Goal: Task Accomplishment & Management: Complete application form

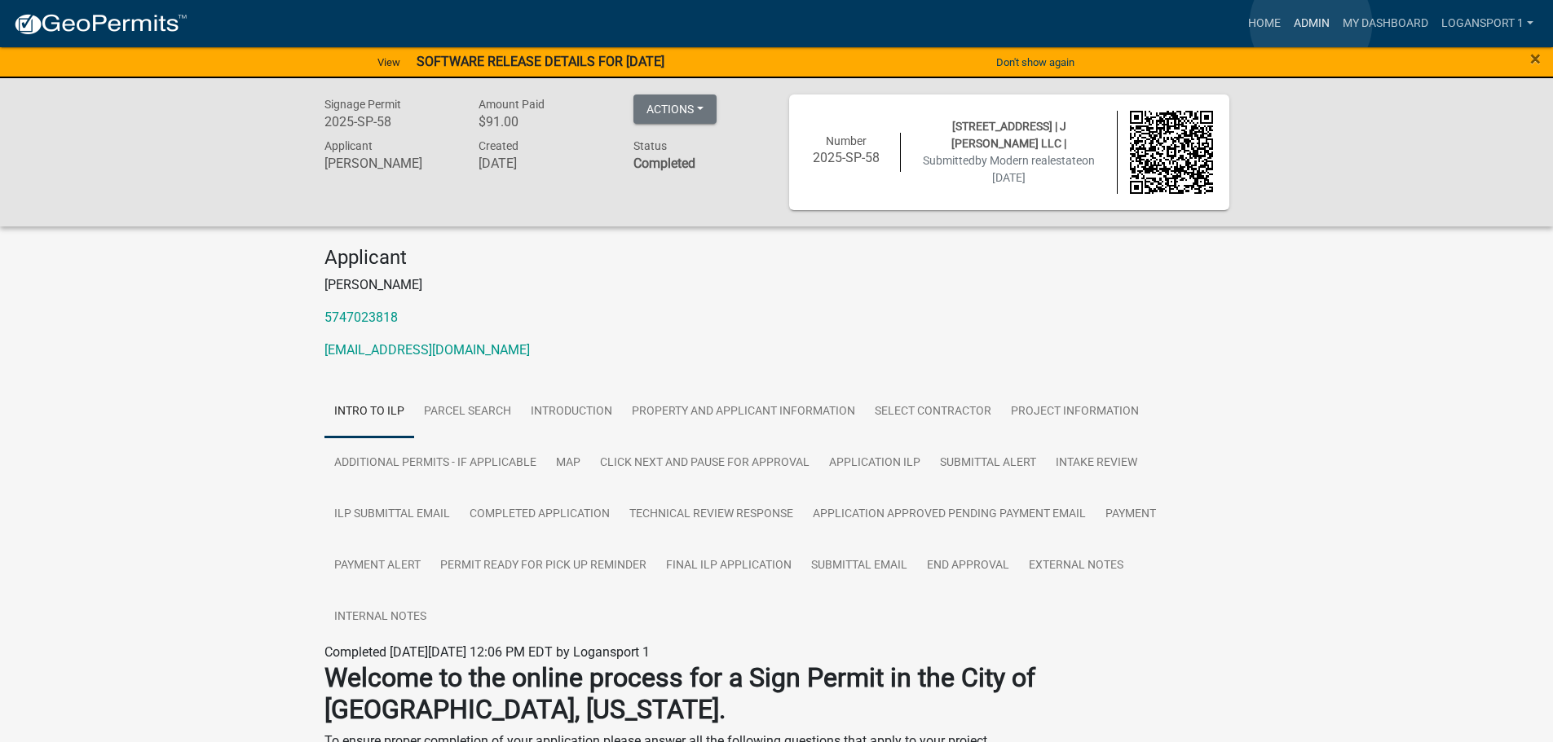
click at [1311, 24] on link "Admin" at bounding box center [1311, 23] width 49 height 31
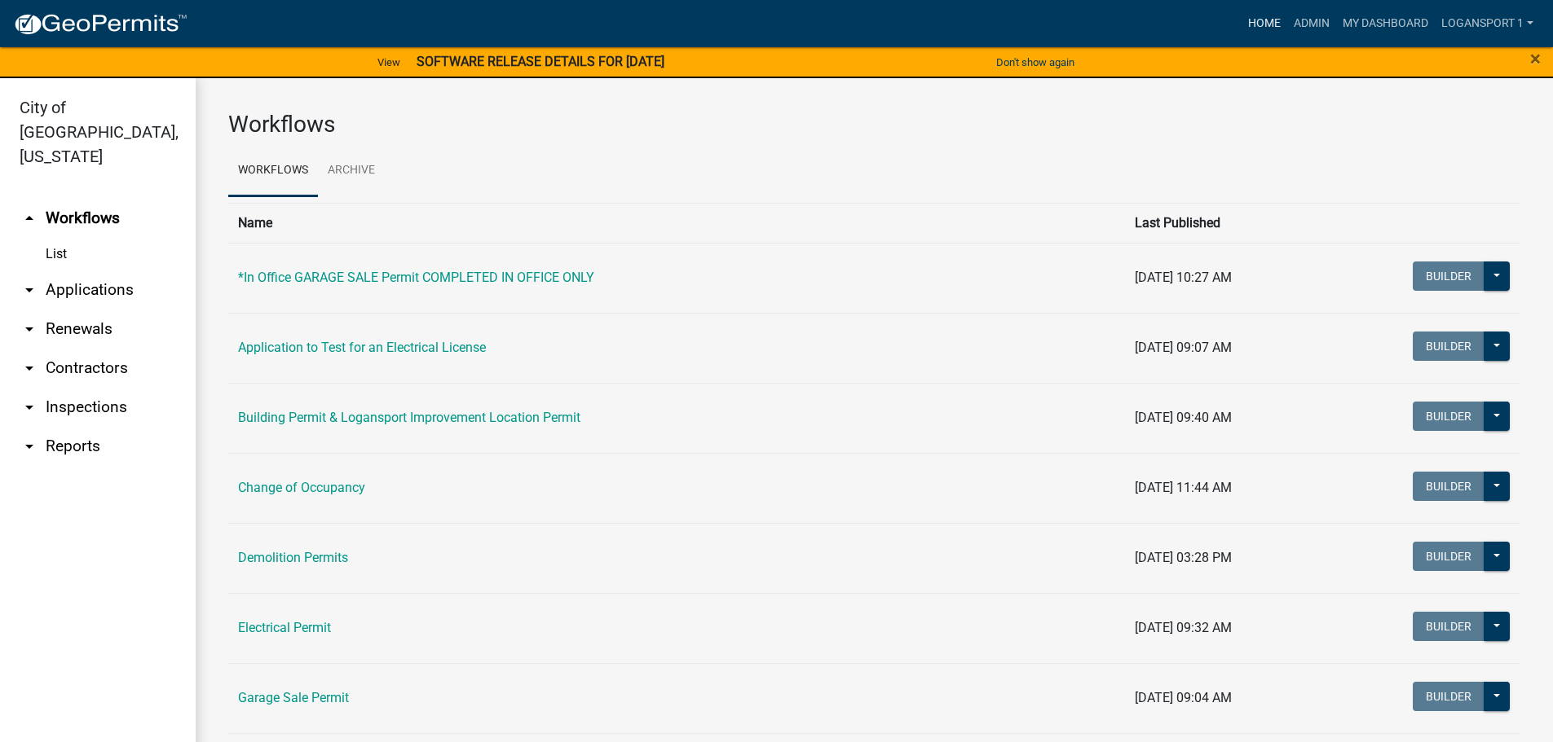
click at [1272, 22] on link "Home" at bounding box center [1264, 23] width 46 height 31
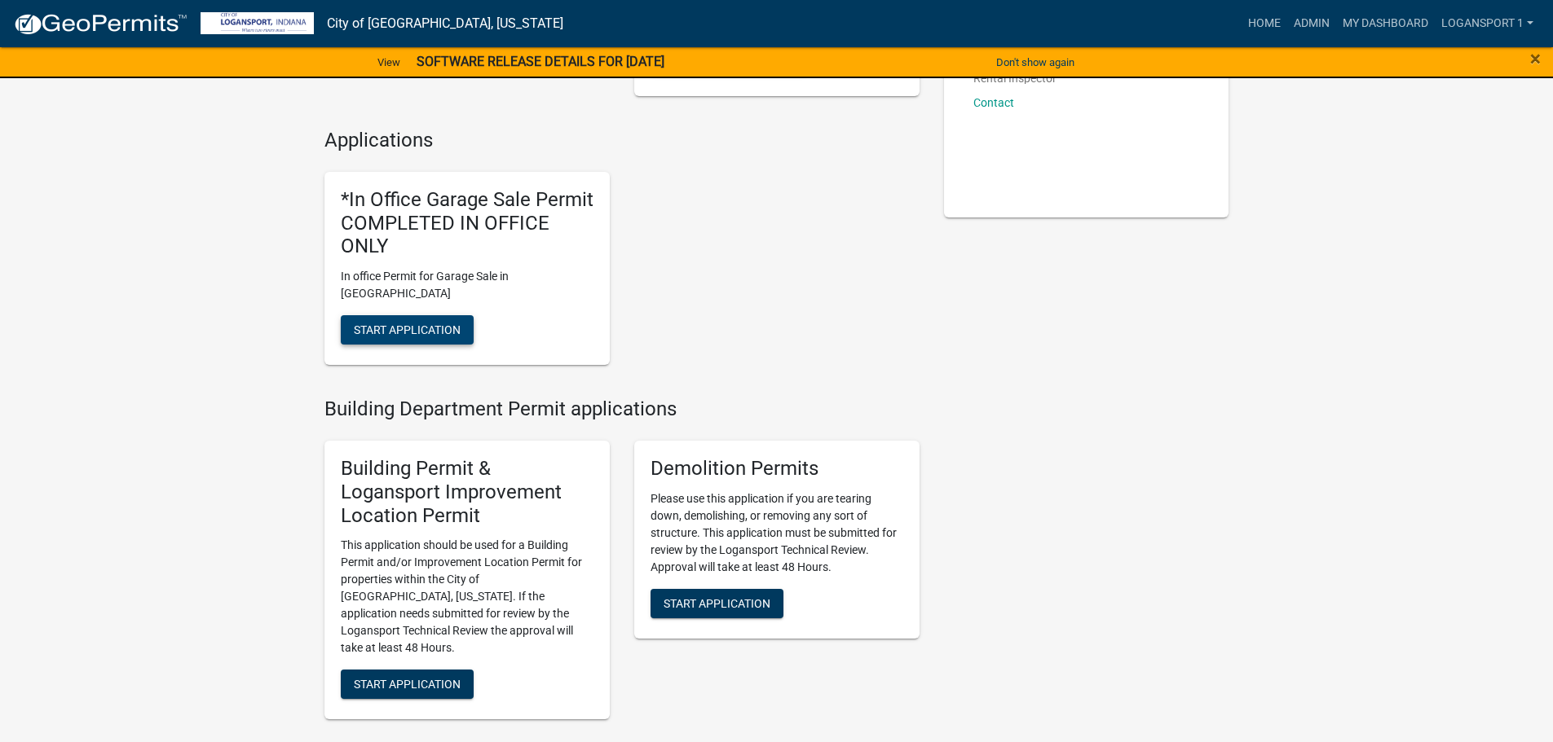
scroll to position [326, 0]
click at [414, 325] on span "Start Application" at bounding box center [407, 331] width 107 height 13
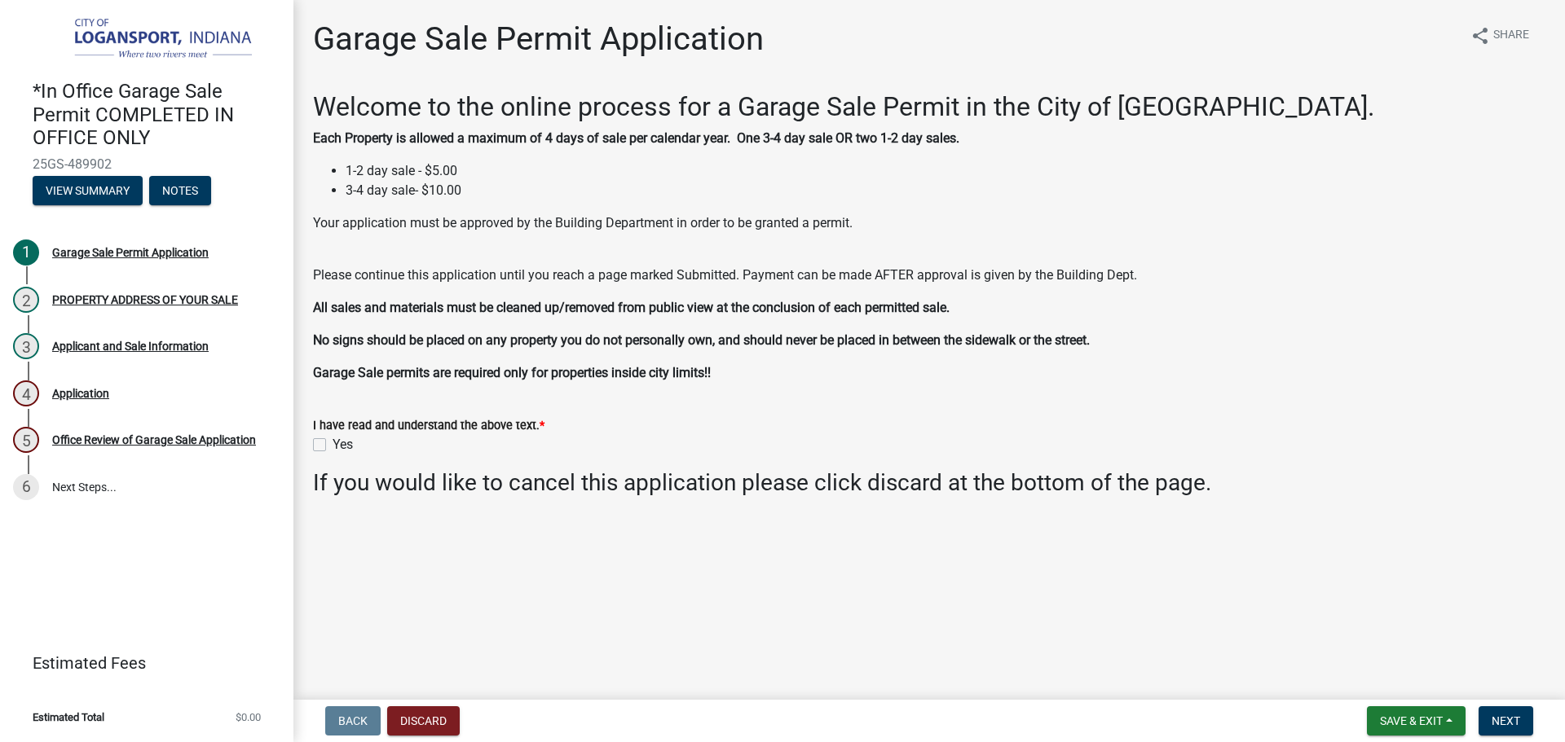
click at [333, 446] on label "Yes" at bounding box center [343, 445] width 20 height 20
click at [333, 446] on input "Yes" at bounding box center [338, 440] width 11 height 11
checkbox input "true"
click at [1506, 716] on span "Next" at bounding box center [1506, 721] width 29 height 13
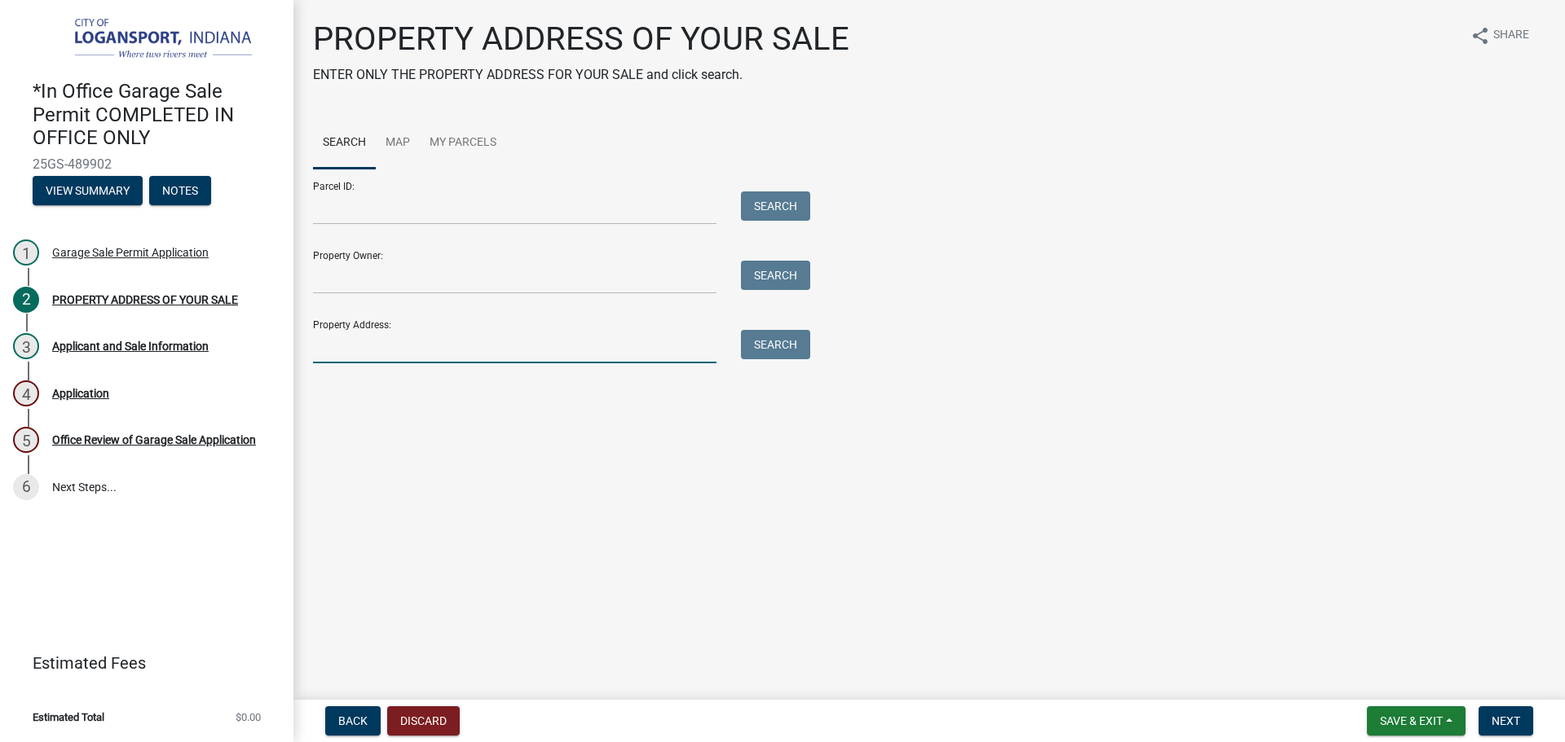
click at [468, 344] on input "Property Address:" at bounding box center [514, 346] width 403 height 33
type input "1816 Woodlawn"
click at [765, 344] on button "Search" at bounding box center [775, 344] width 69 height 29
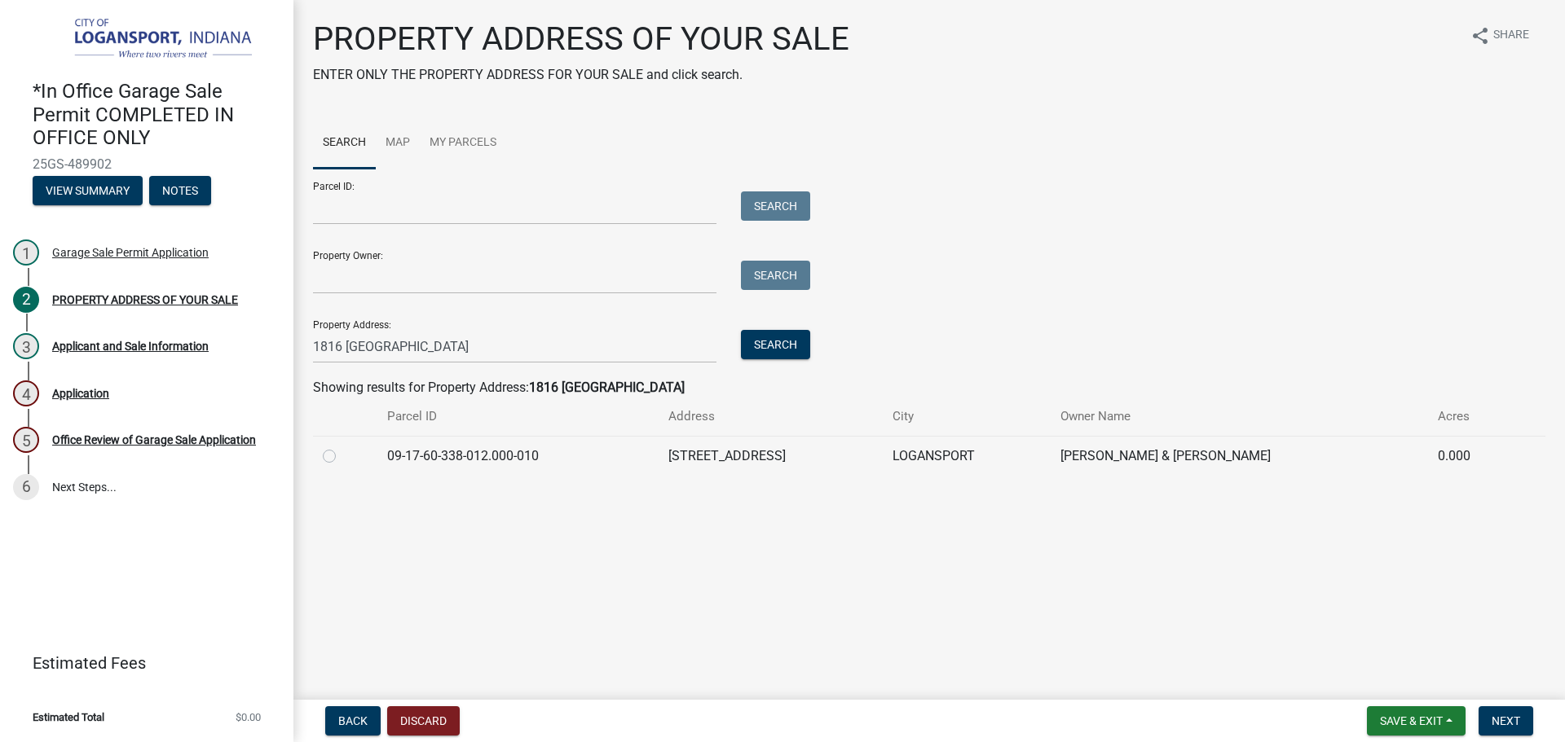
click at [342, 447] on label at bounding box center [342, 447] width 0 height 0
click at [342, 452] on input "radio" at bounding box center [347, 452] width 11 height 11
radio input "true"
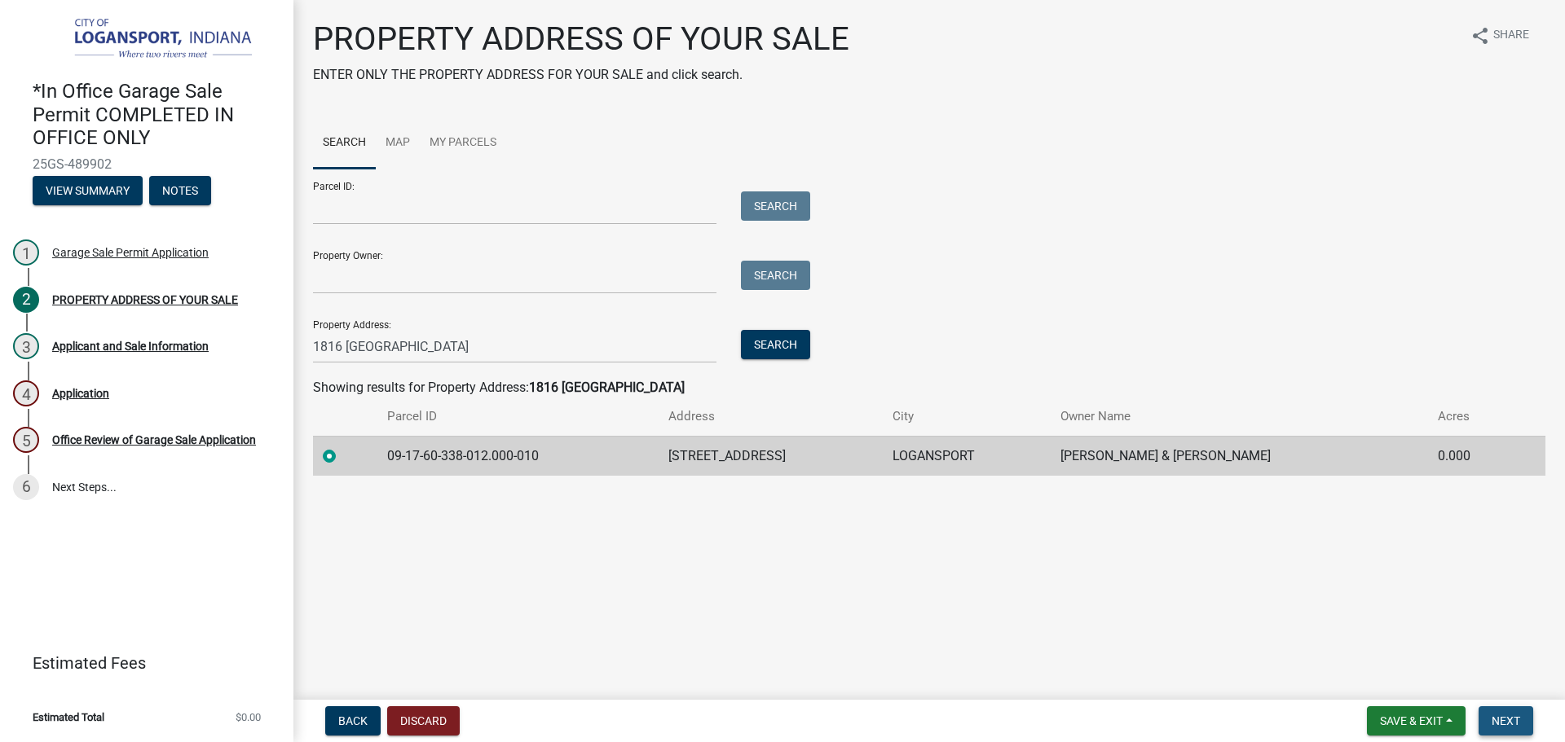
click at [1515, 725] on span "Next" at bounding box center [1506, 721] width 29 height 13
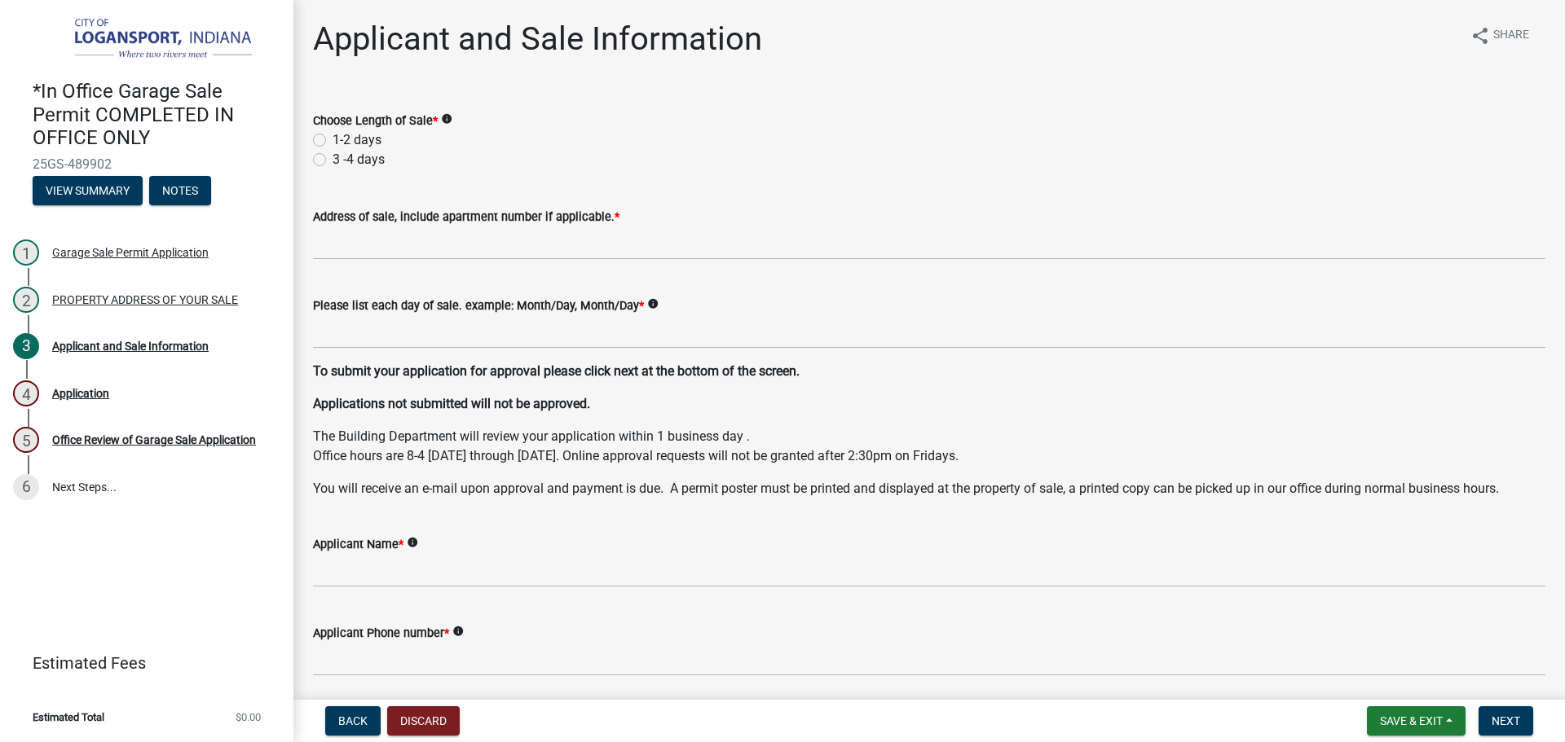
click at [333, 138] on label "1-2 days" at bounding box center [357, 140] width 49 height 20
click at [333, 138] on input "1-2 days" at bounding box center [338, 135] width 11 height 11
radio input "true"
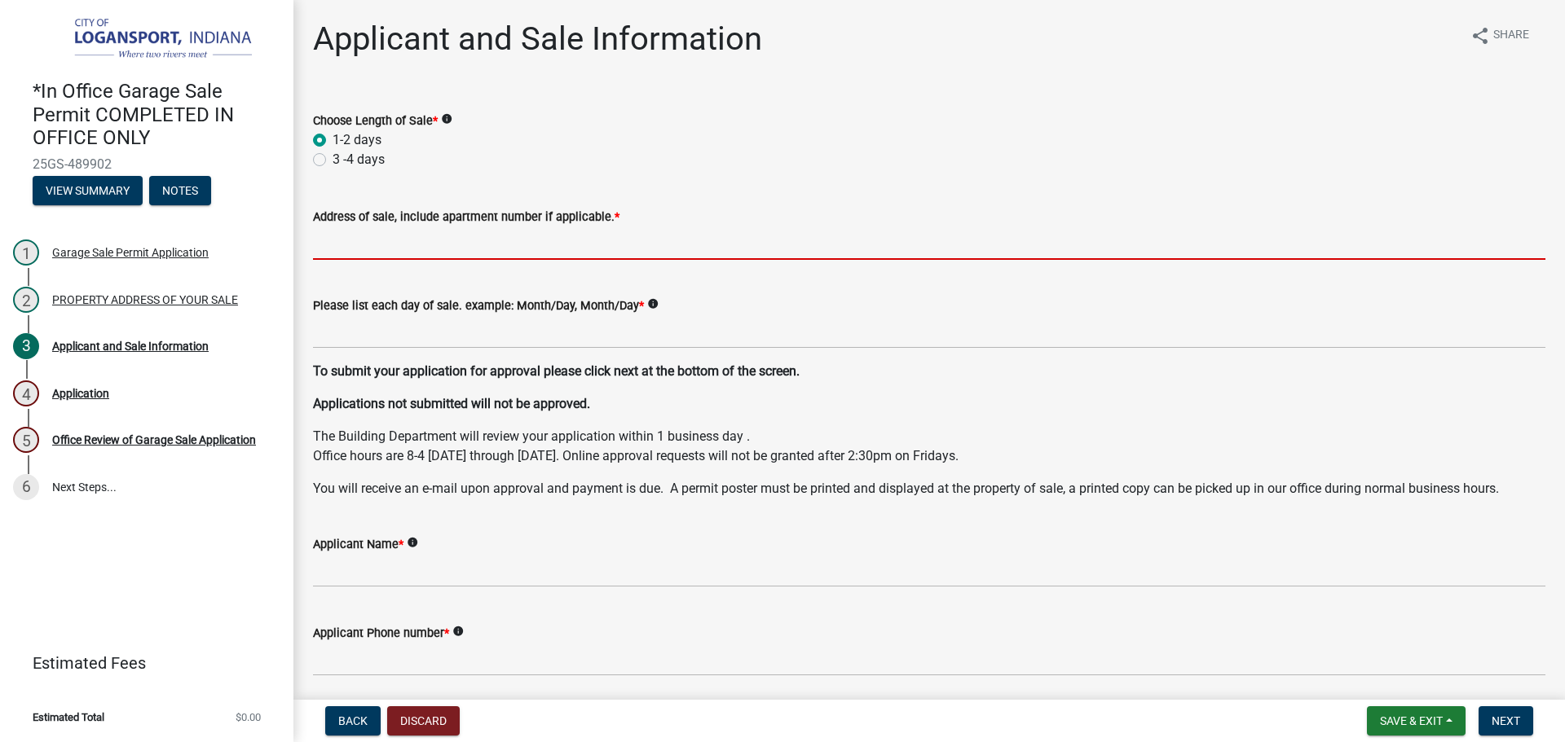
click at [324, 246] on input "Address of sale, include apartment number if applicable. *" at bounding box center [929, 243] width 1232 height 33
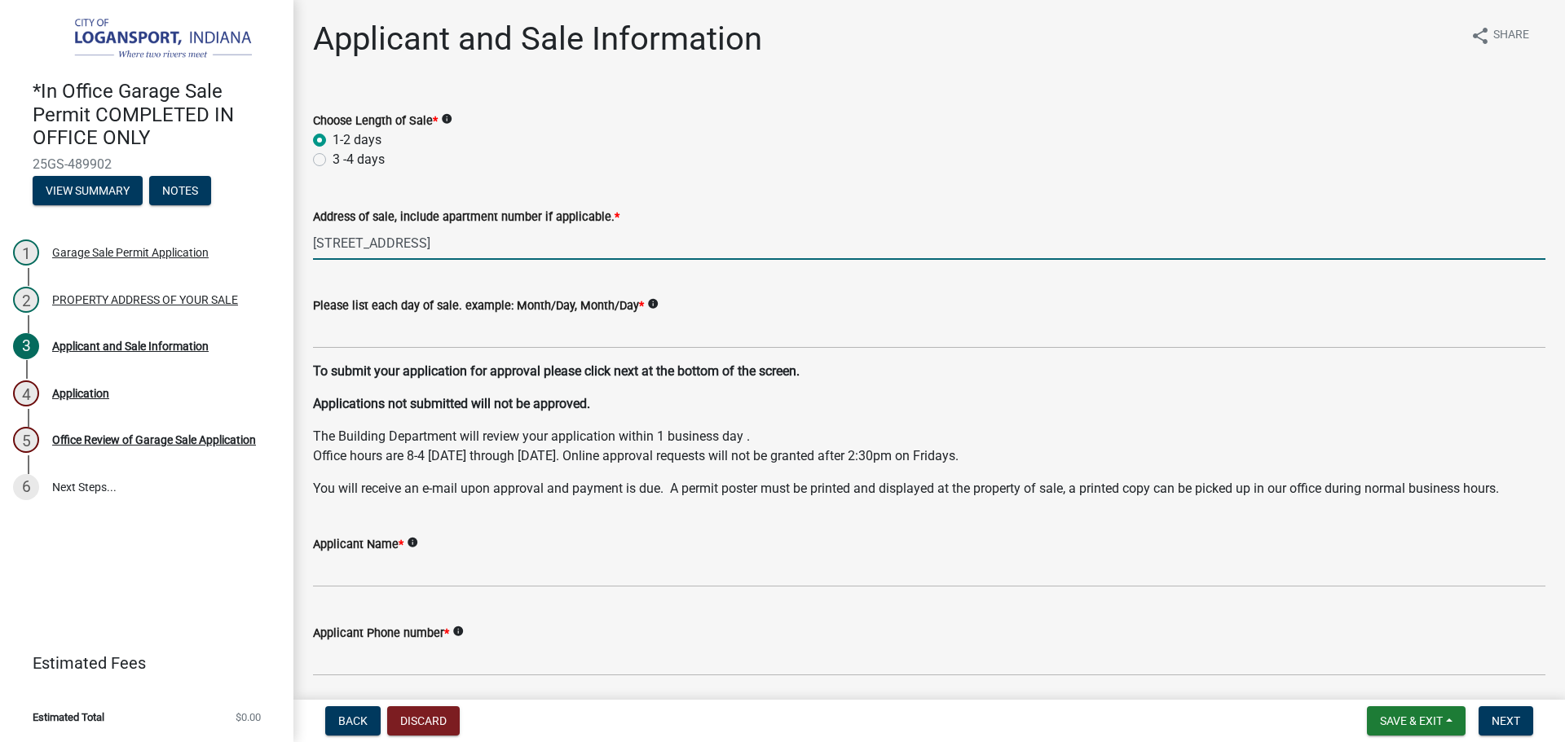
click at [396, 240] on input "1816 Woodla3wn Ave" at bounding box center [929, 243] width 1232 height 33
type input "1816 Woodlawn Ave"
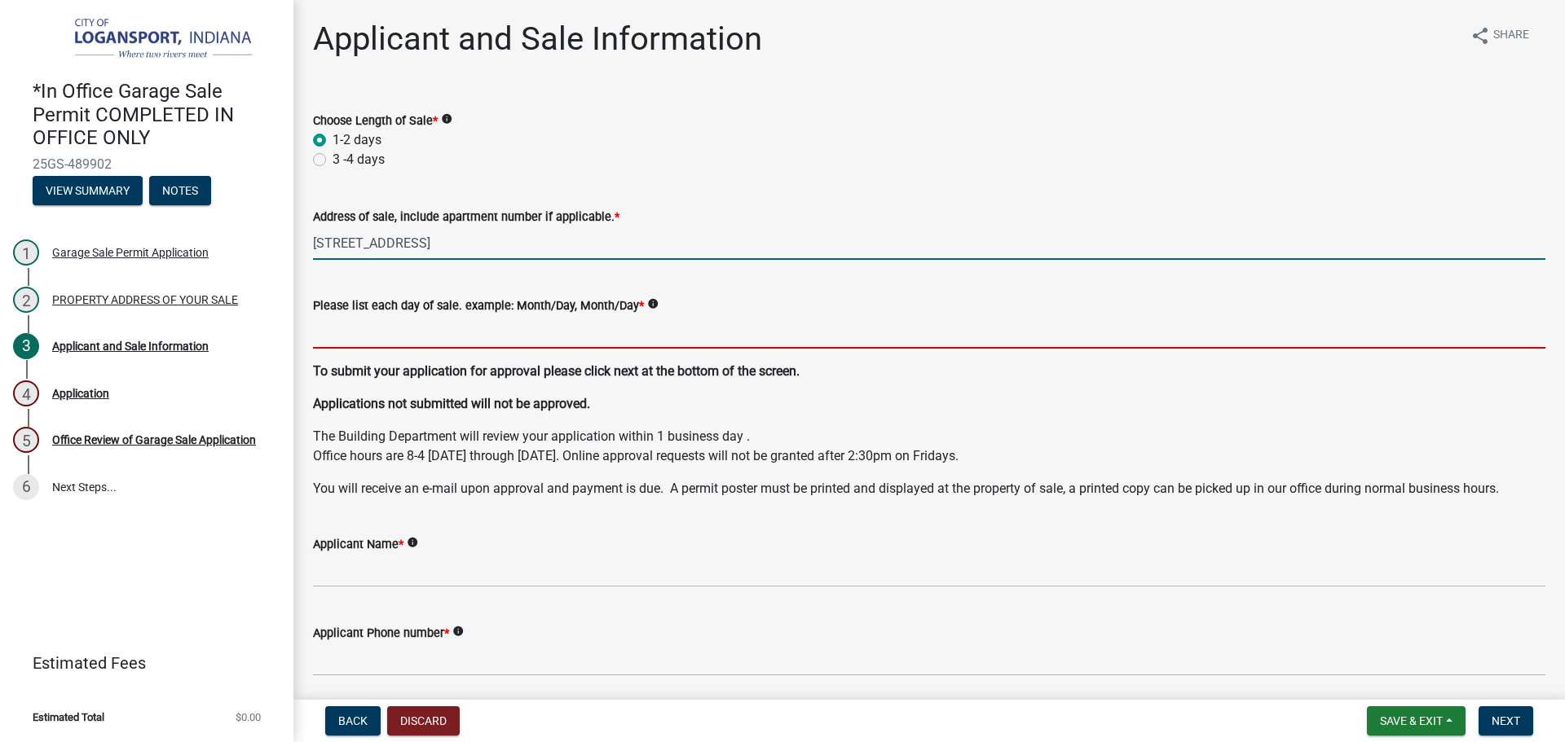
click at [359, 340] on input "Please list each day of sale. example: Month/Day, Month/Day *" at bounding box center [929, 331] width 1232 height 33
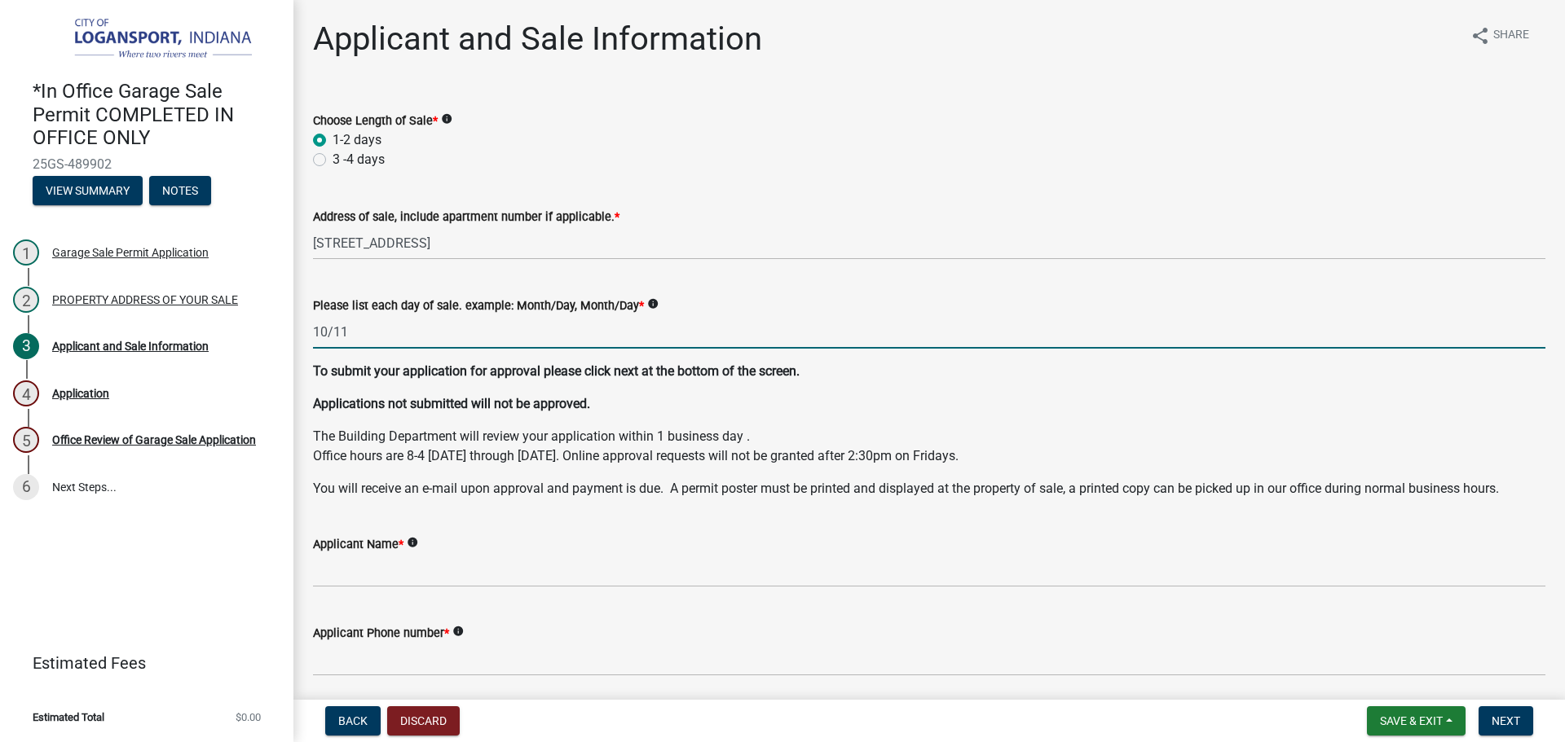
type input "10/11"
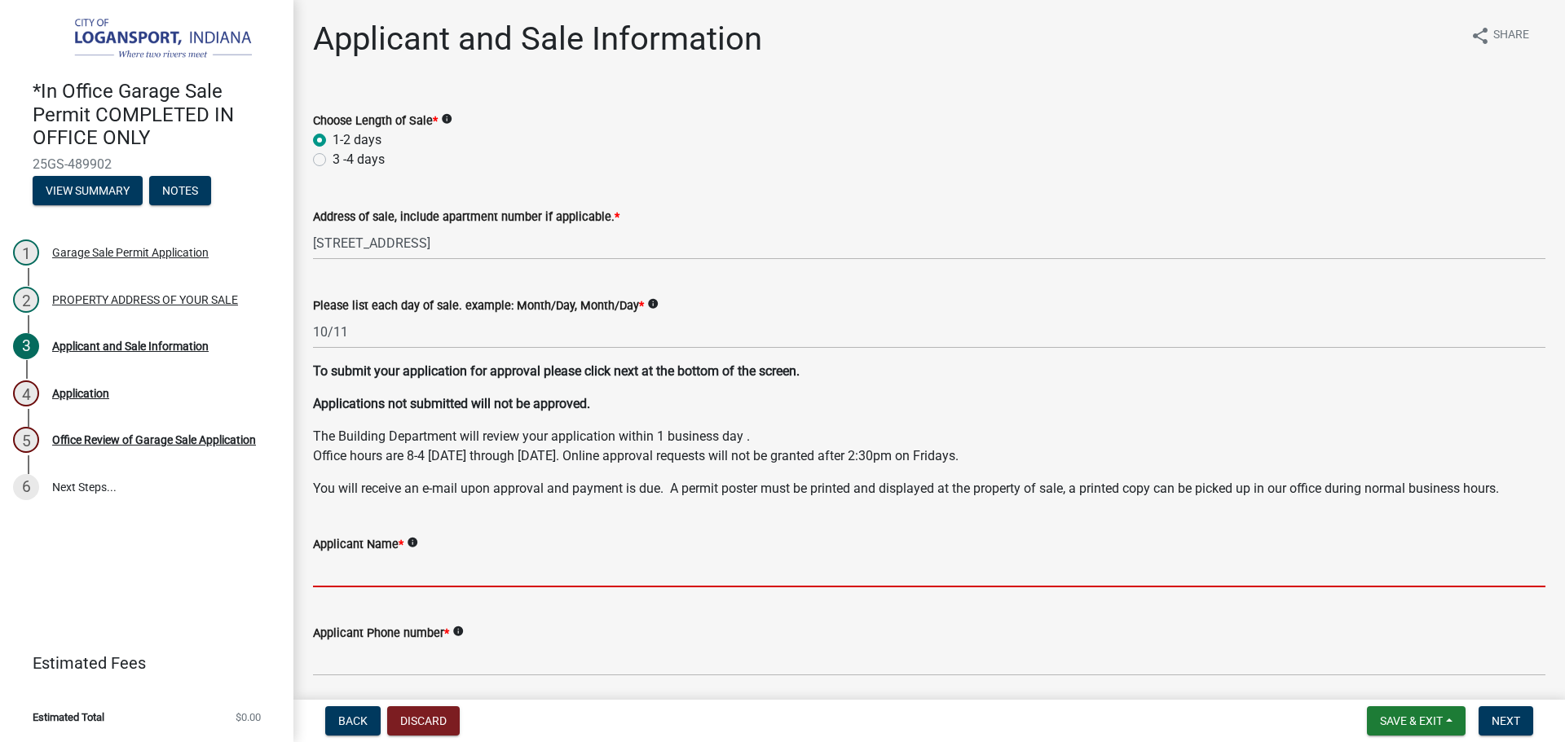
click at [394, 568] on input "Applicant Name *" at bounding box center [929, 570] width 1232 height 33
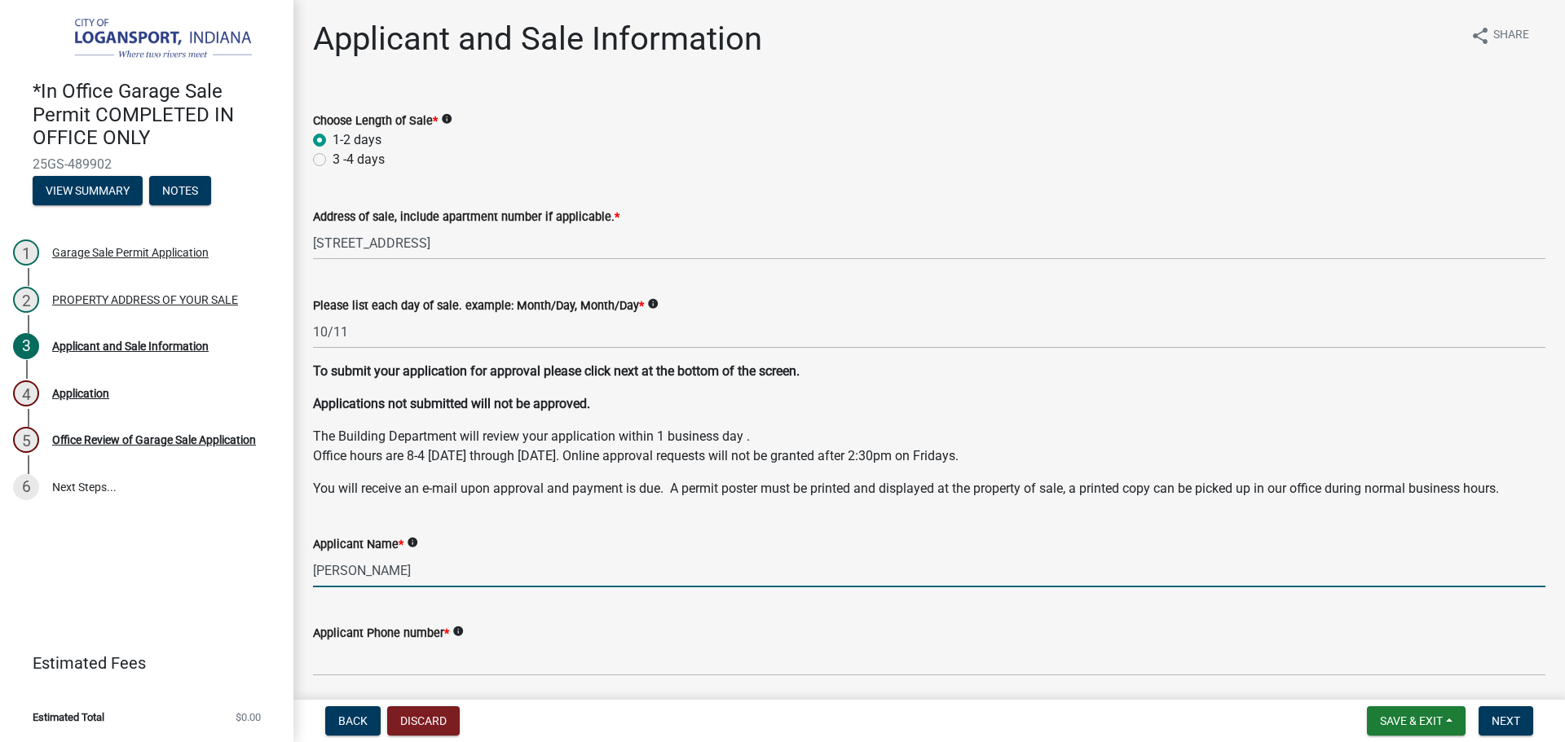
type input "Helen Howell"
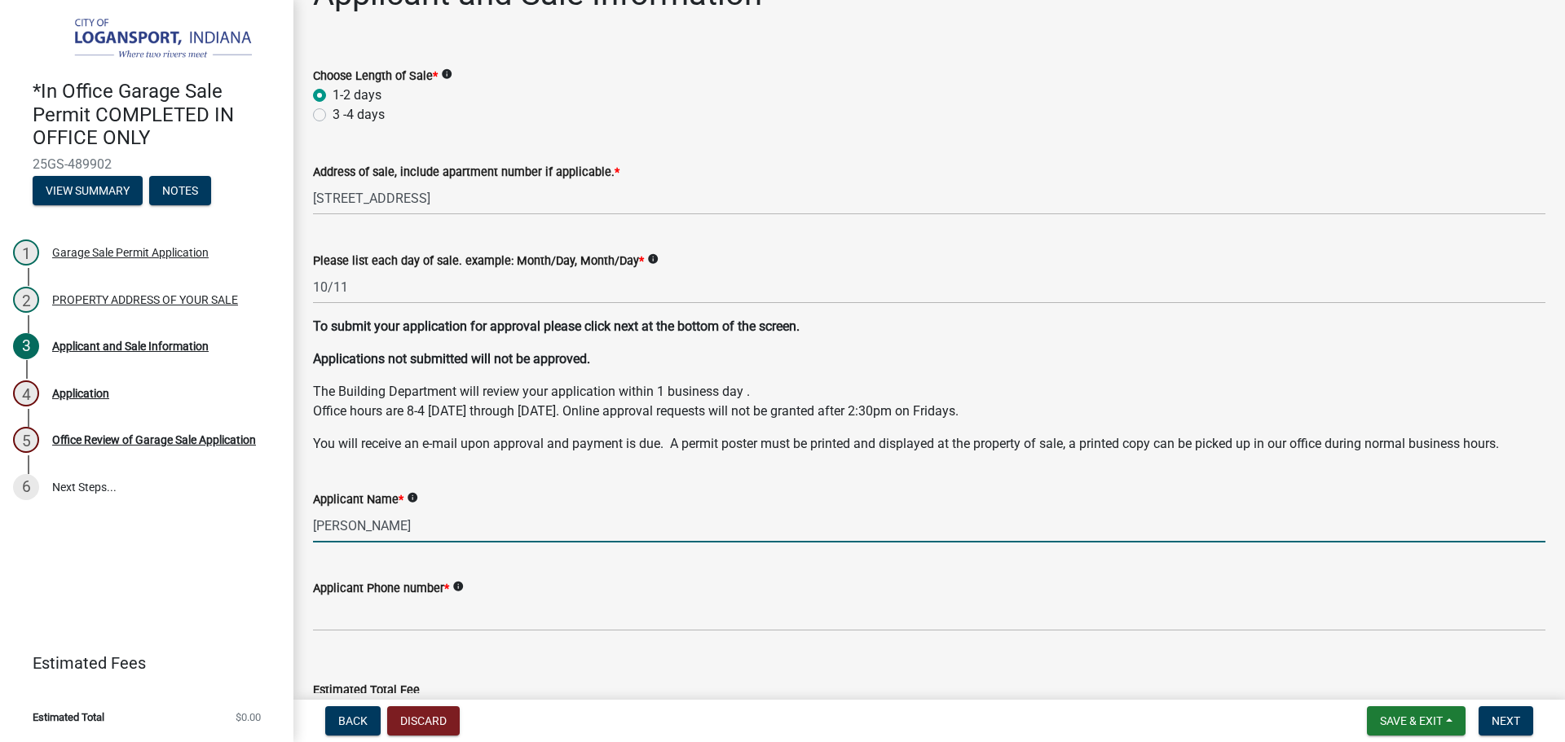
scroll to position [82, 0]
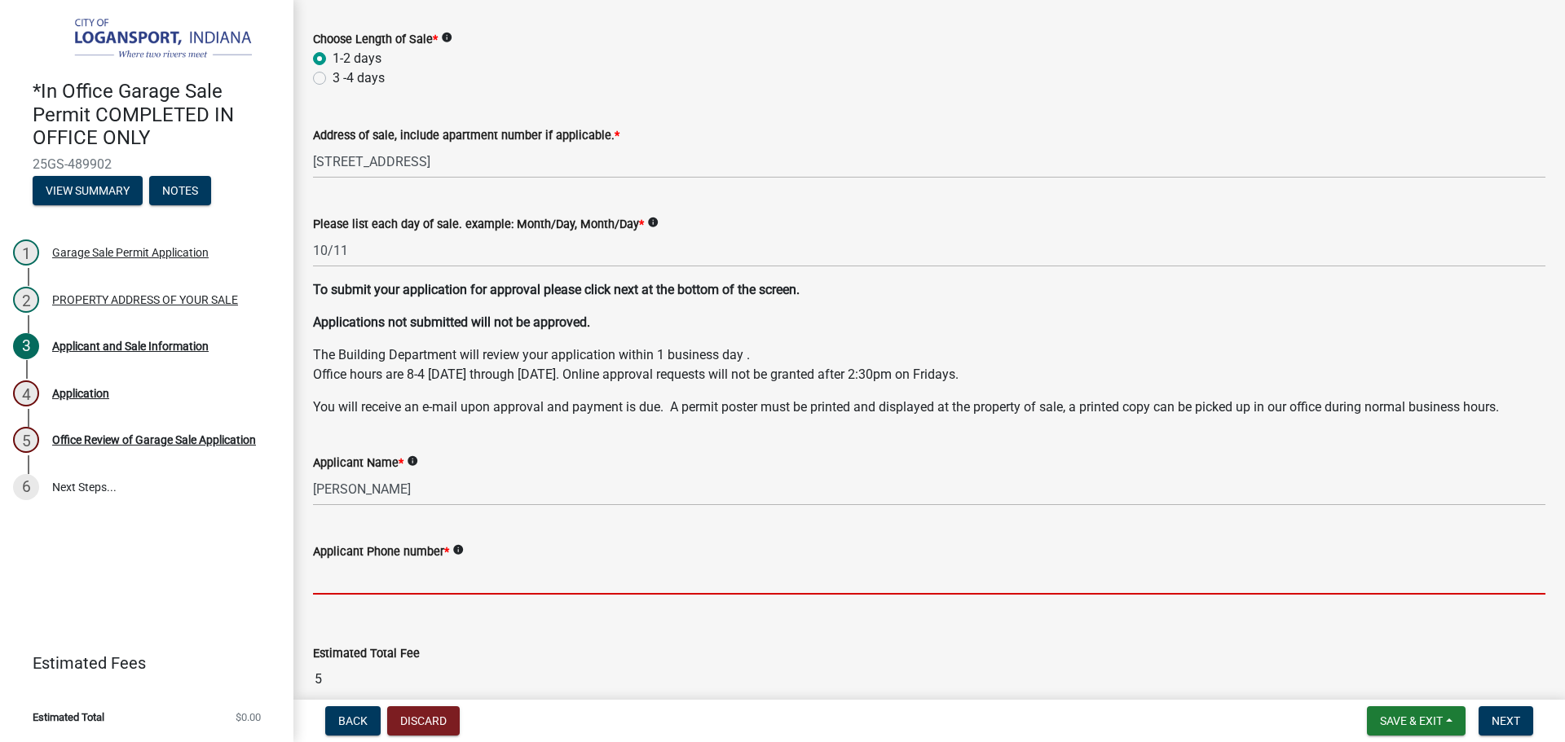
click at [355, 575] on input "Applicant Phone number *" at bounding box center [929, 578] width 1232 height 33
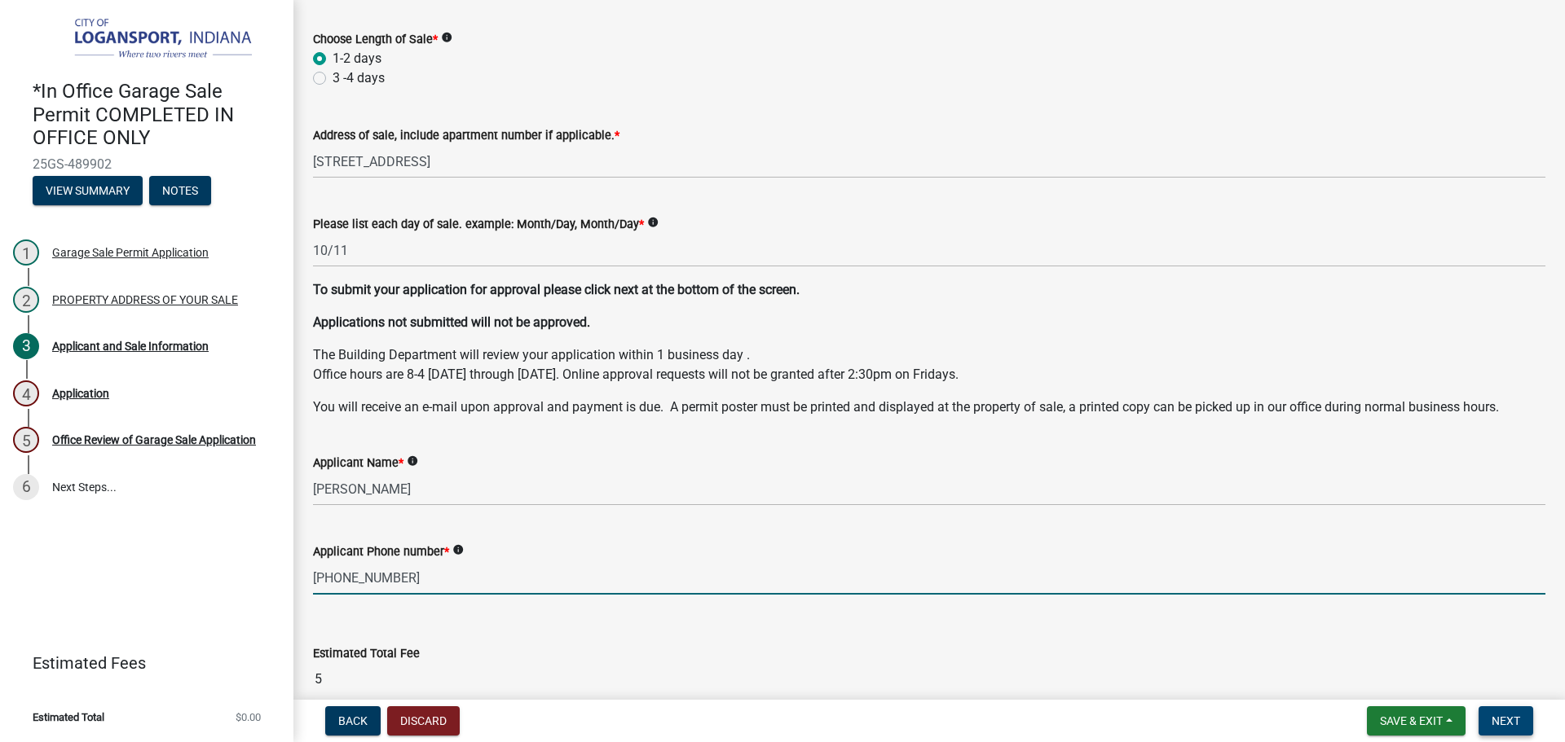
type input "574-709-7211"
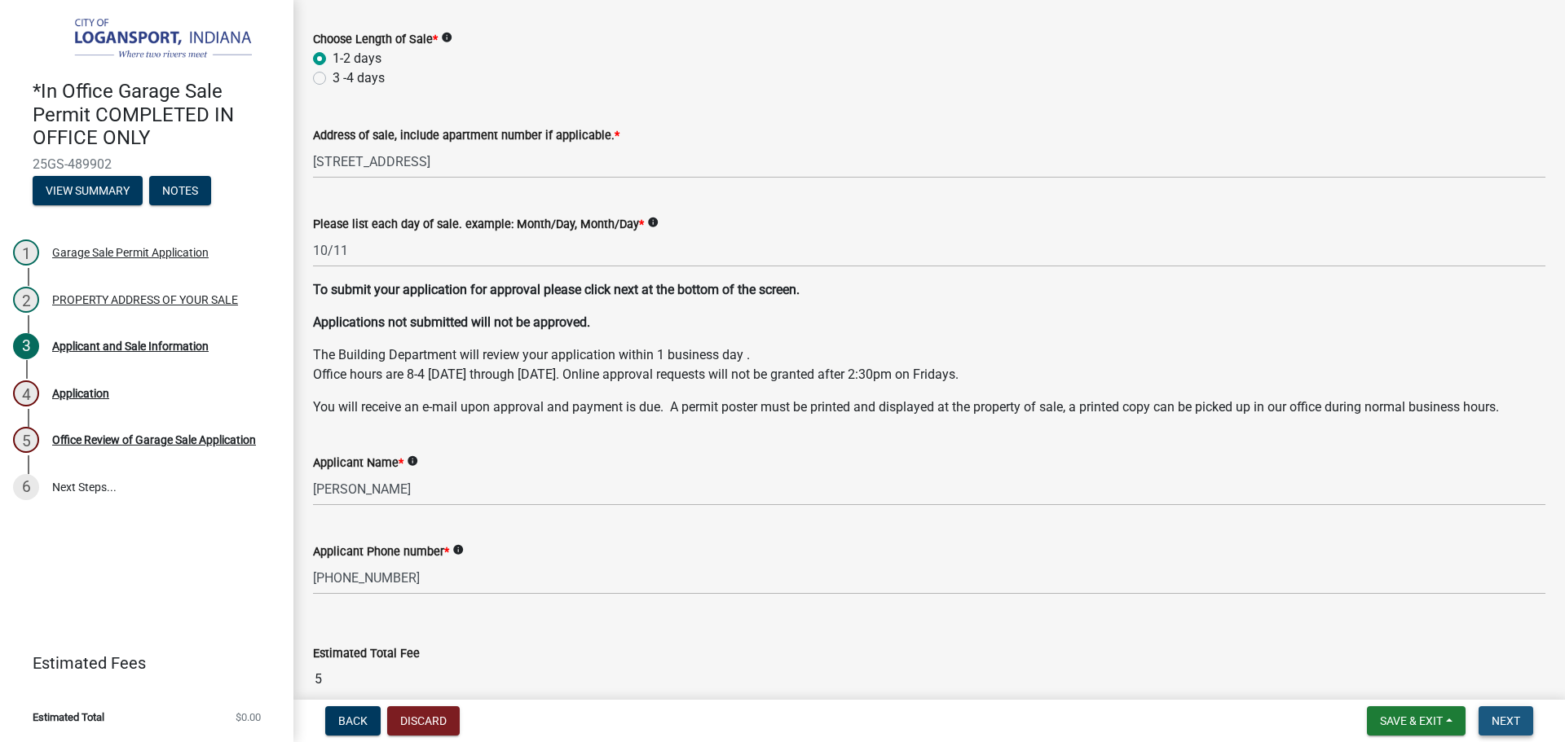
click at [1508, 718] on span "Next" at bounding box center [1506, 721] width 29 height 13
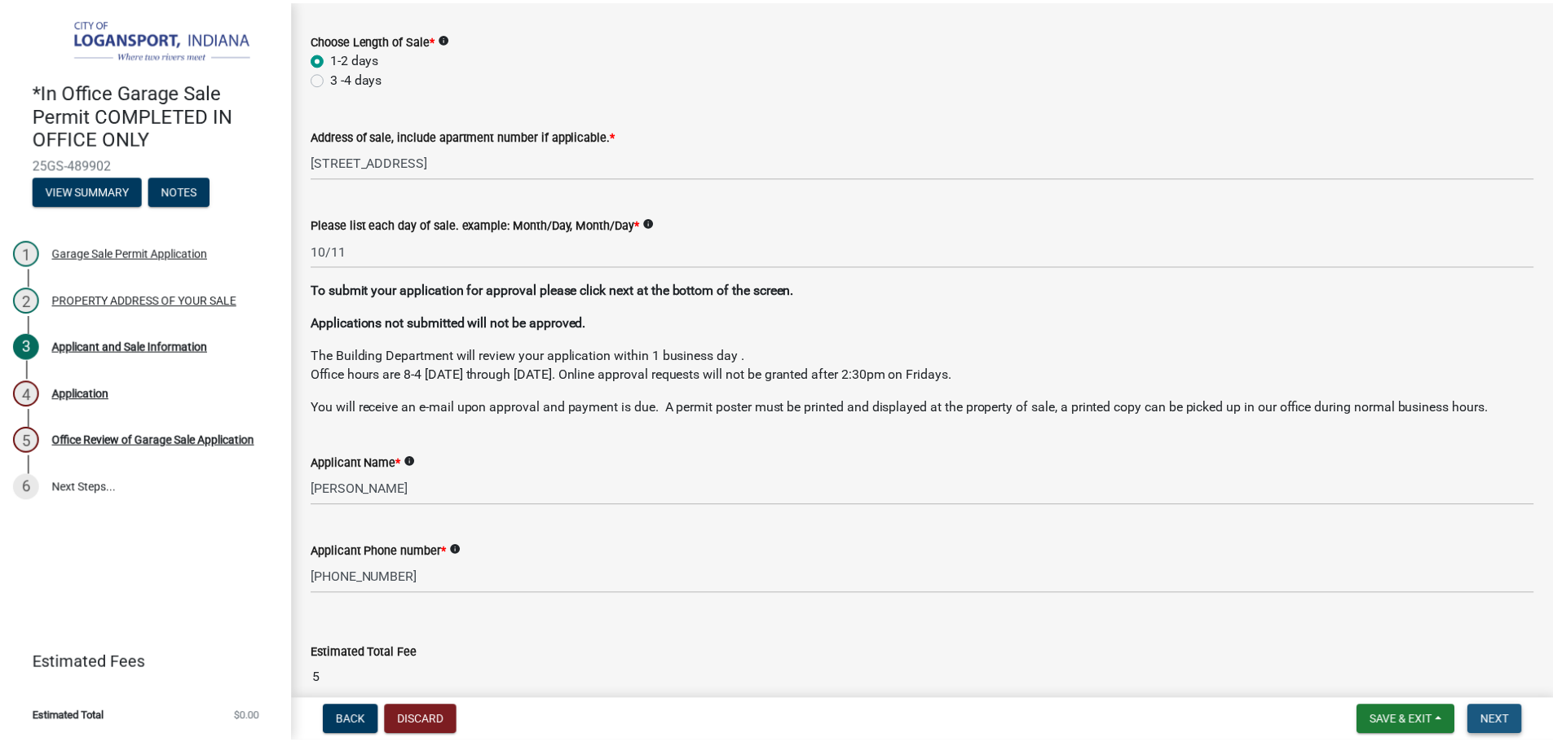
scroll to position [0, 0]
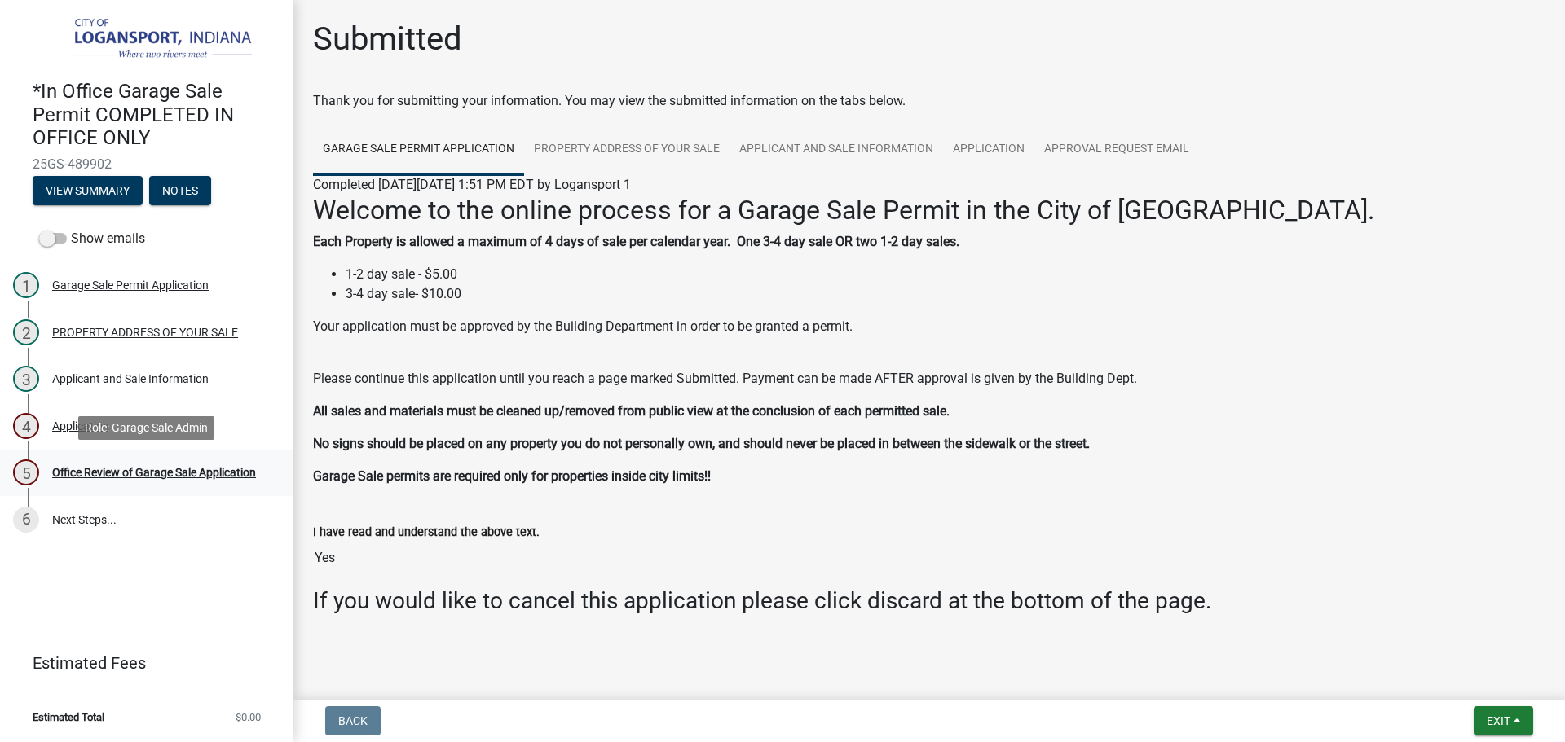
click at [149, 474] on div "Office Review of Garage Sale Application" at bounding box center [154, 472] width 204 height 11
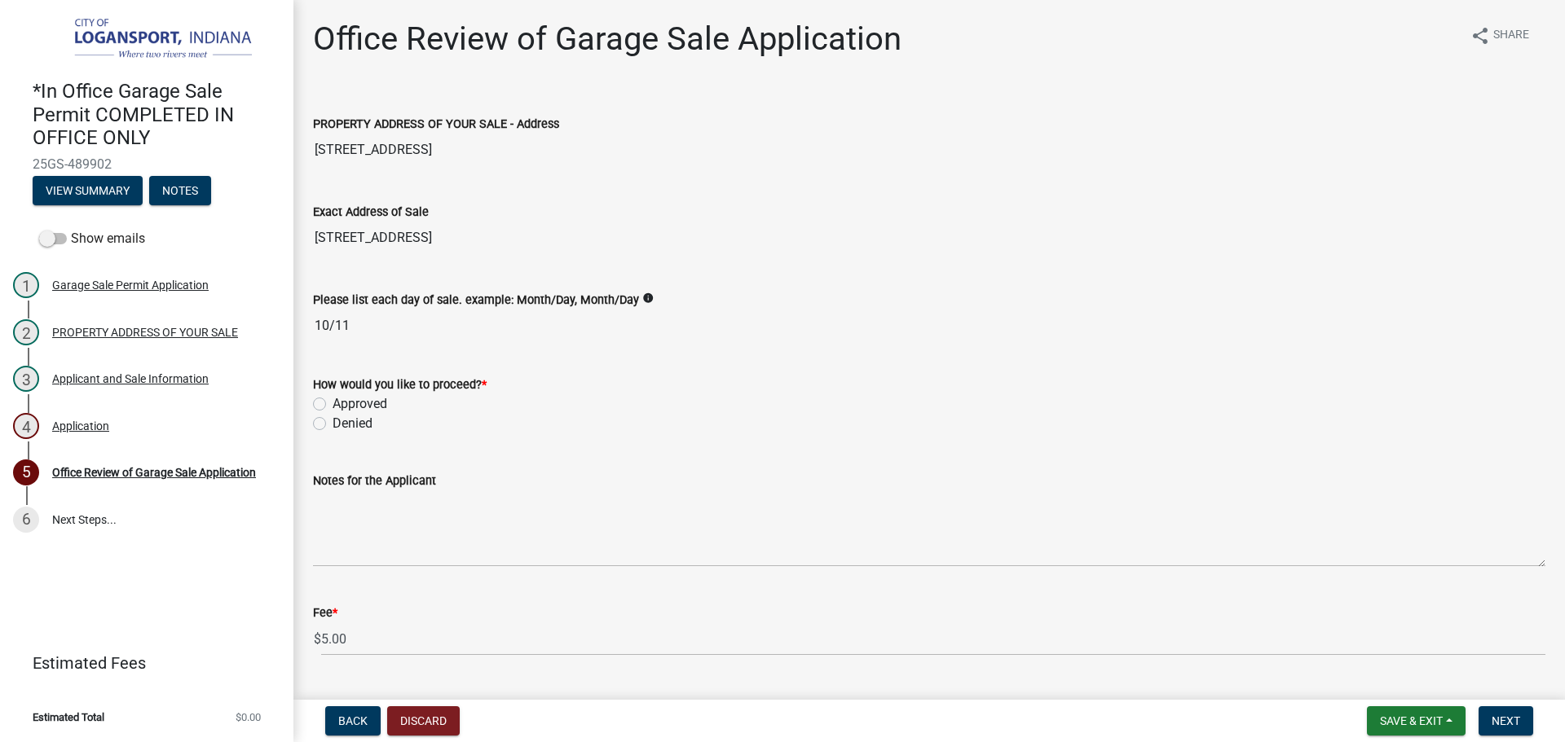
click at [333, 403] on label "Approved" at bounding box center [360, 404] width 55 height 20
click at [333, 403] on input "Approved" at bounding box center [338, 399] width 11 height 11
radio input "true"
click at [1516, 720] on span "Next" at bounding box center [1506, 721] width 29 height 13
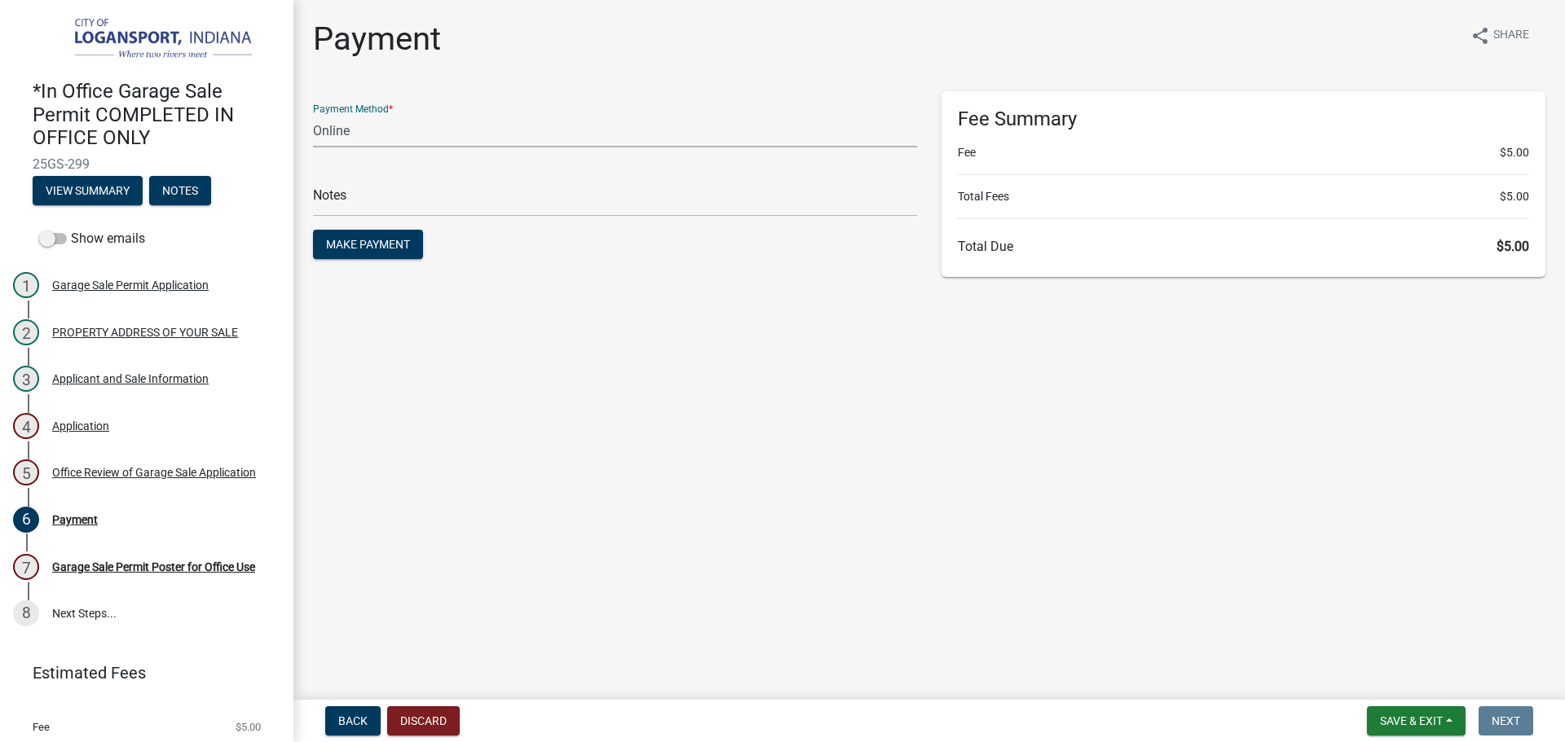
click at [319, 135] on select "Credit Card POS Check Cash Online" at bounding box center [615, 130] width 604 height 33
select select "2: 1"
click at [313, 114] on select "Credit Card POS Check Cash Online" at bounding box center [615, 130] width 604 height 33
click at [337, 205] on input "text" at bounding box center [615, 199] width 604 height 33
type input "118435"
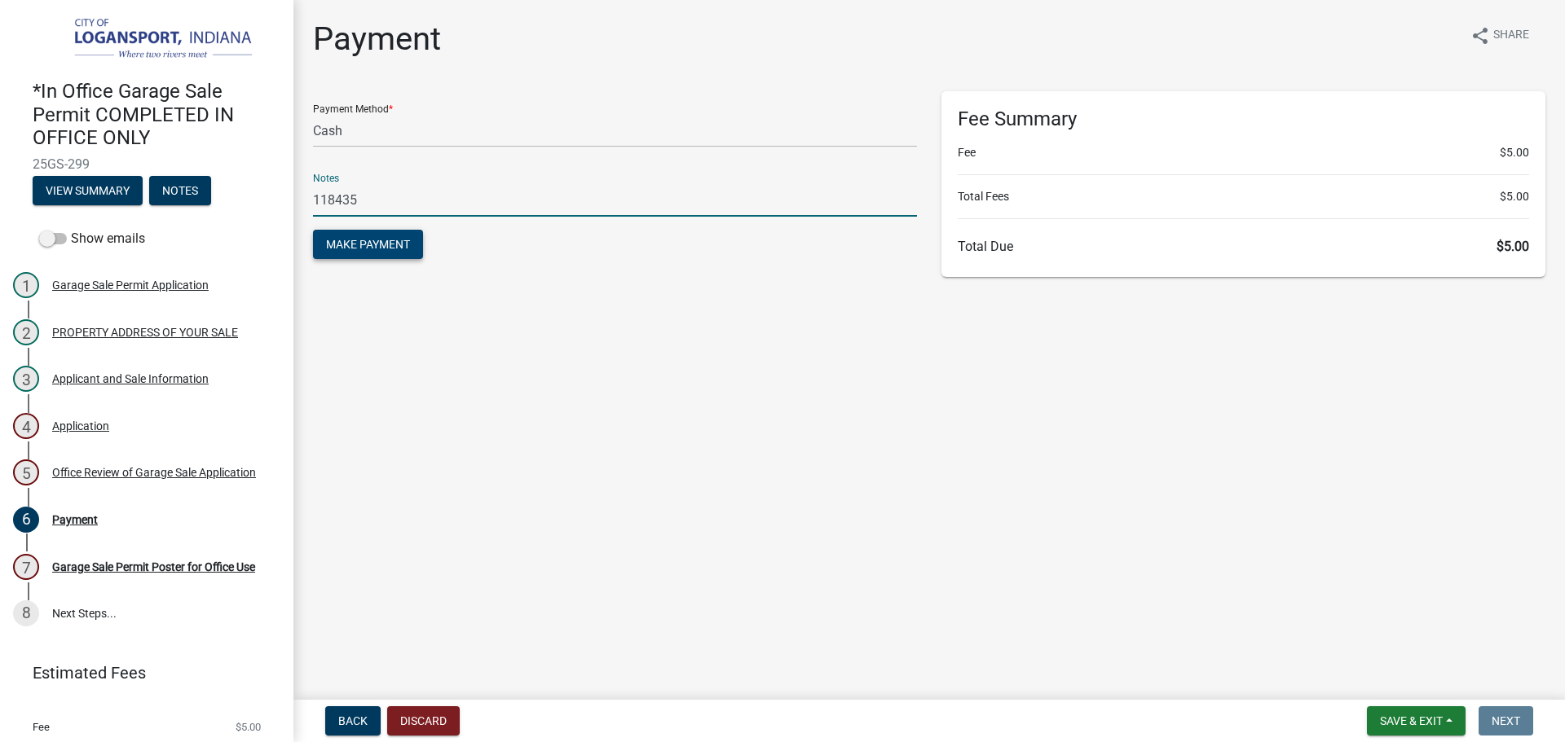
click at [341, 240] on span "Make Payment" at bounding box center [368, 244] width 84 height 13
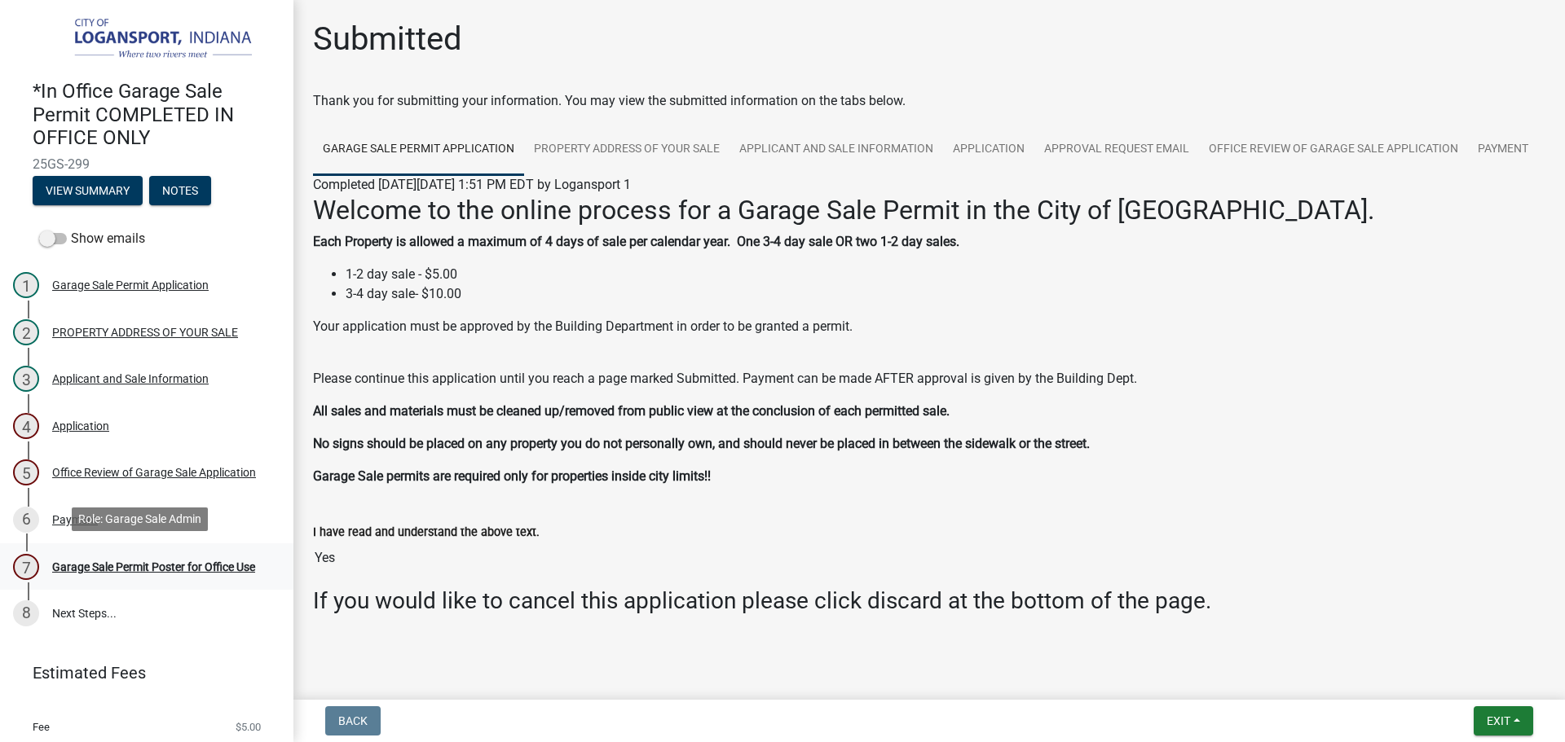
click at [163, 562] on div "Garage Sale Permit Poster for Office Use" at bounding box center [153, 567] width 203 height 11
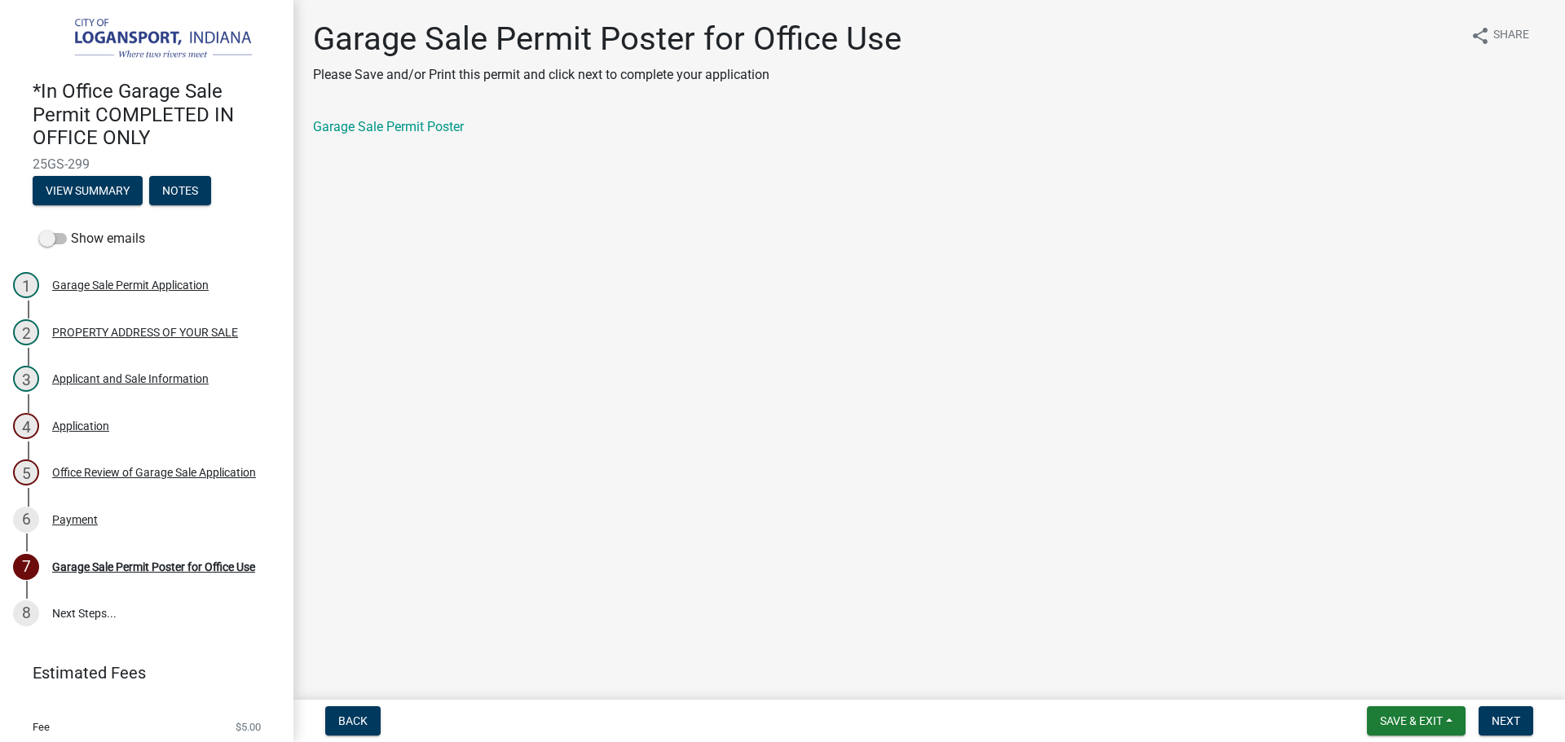
click at [372, 113] on div "Garage Sale Permit Poster for Office Use Please Save and/or Print this permit a…" at bounding box center [929, 92] width 1257 height 145
click at [375, 125] on link "Garage Sale Permit Poster" at bounding box center [388, 126] width 151 height 15
click at [1496, 720] on span "Next" at bounding box center [1506, 721] width 29 height 13
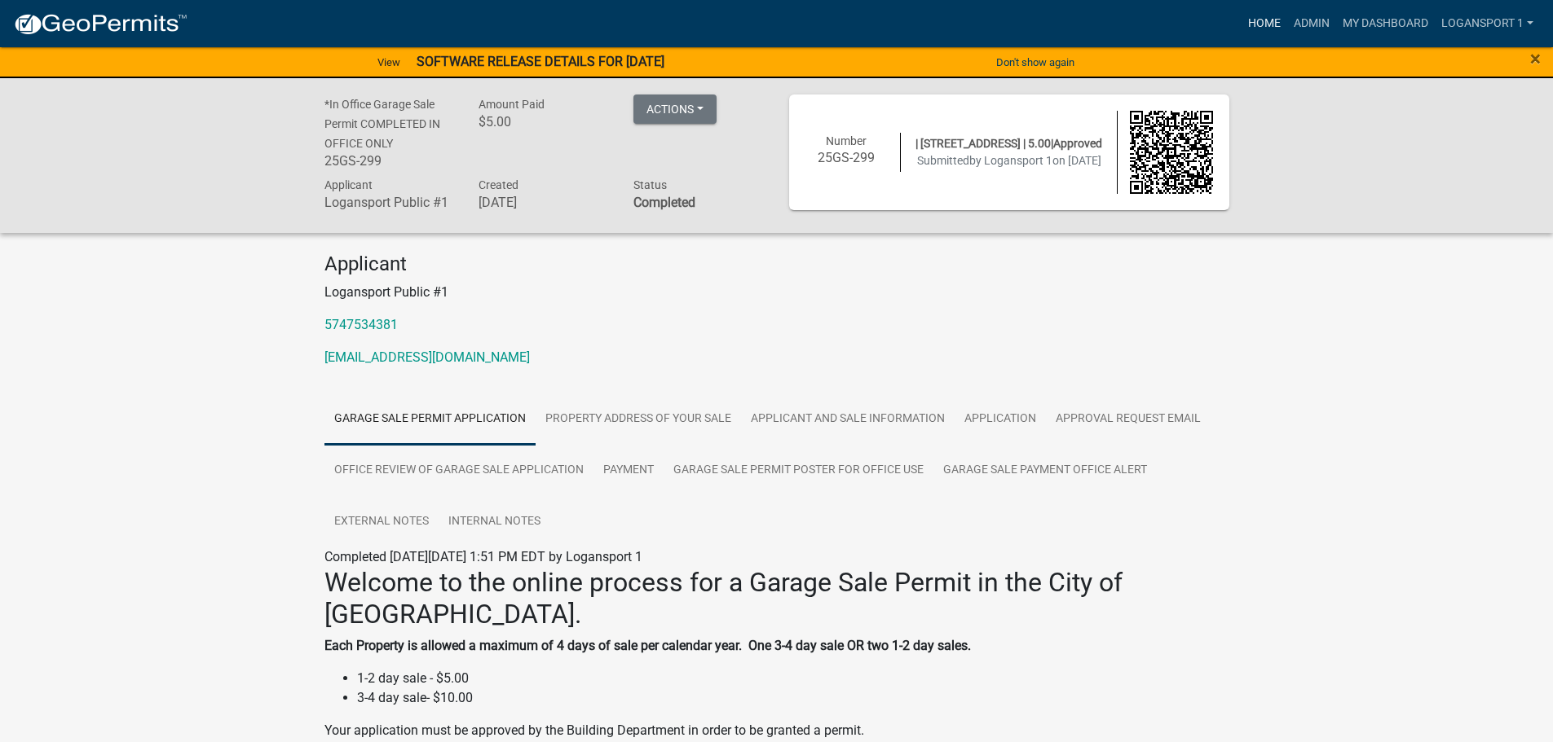
click at [1257, 24] on link "Home" at bounding box center [1264, 23] width 46 height 31
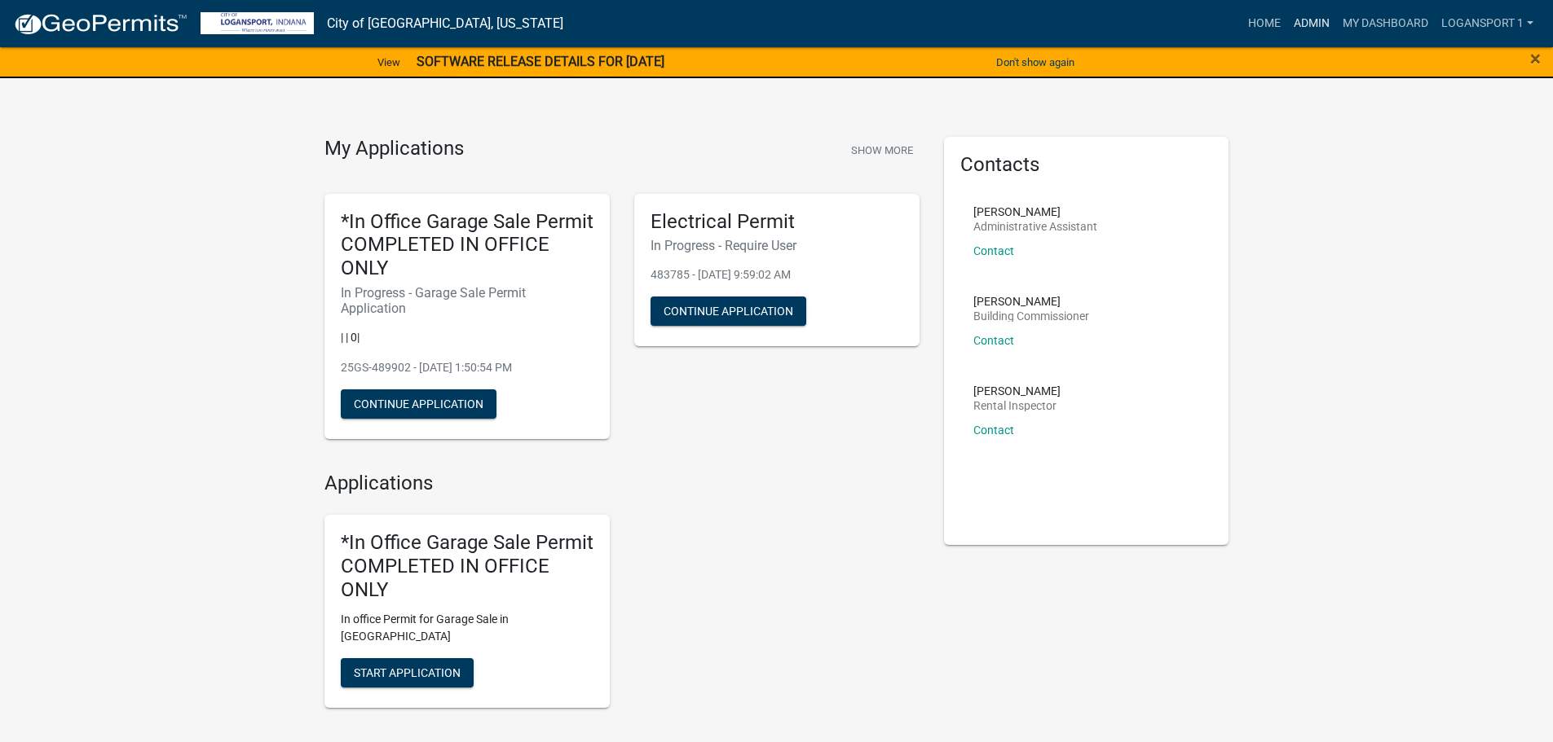
click at [1314, 23] on link "Admin" at bounding box center [1311, 23] width 49 height 31
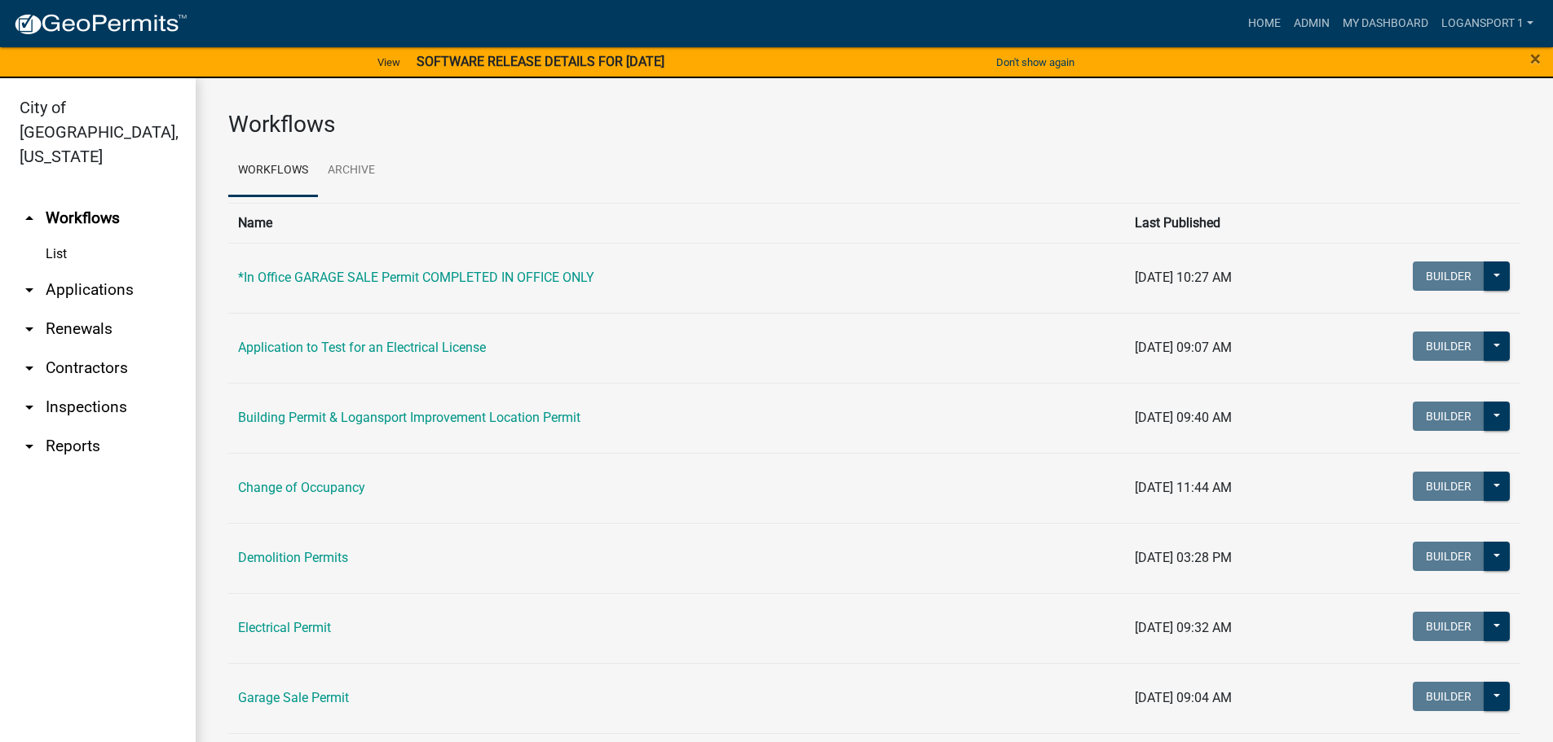
click at [64, 271] on link "arrow_drop_down Applications" at bounding box center [98, 290] width 196 height 39
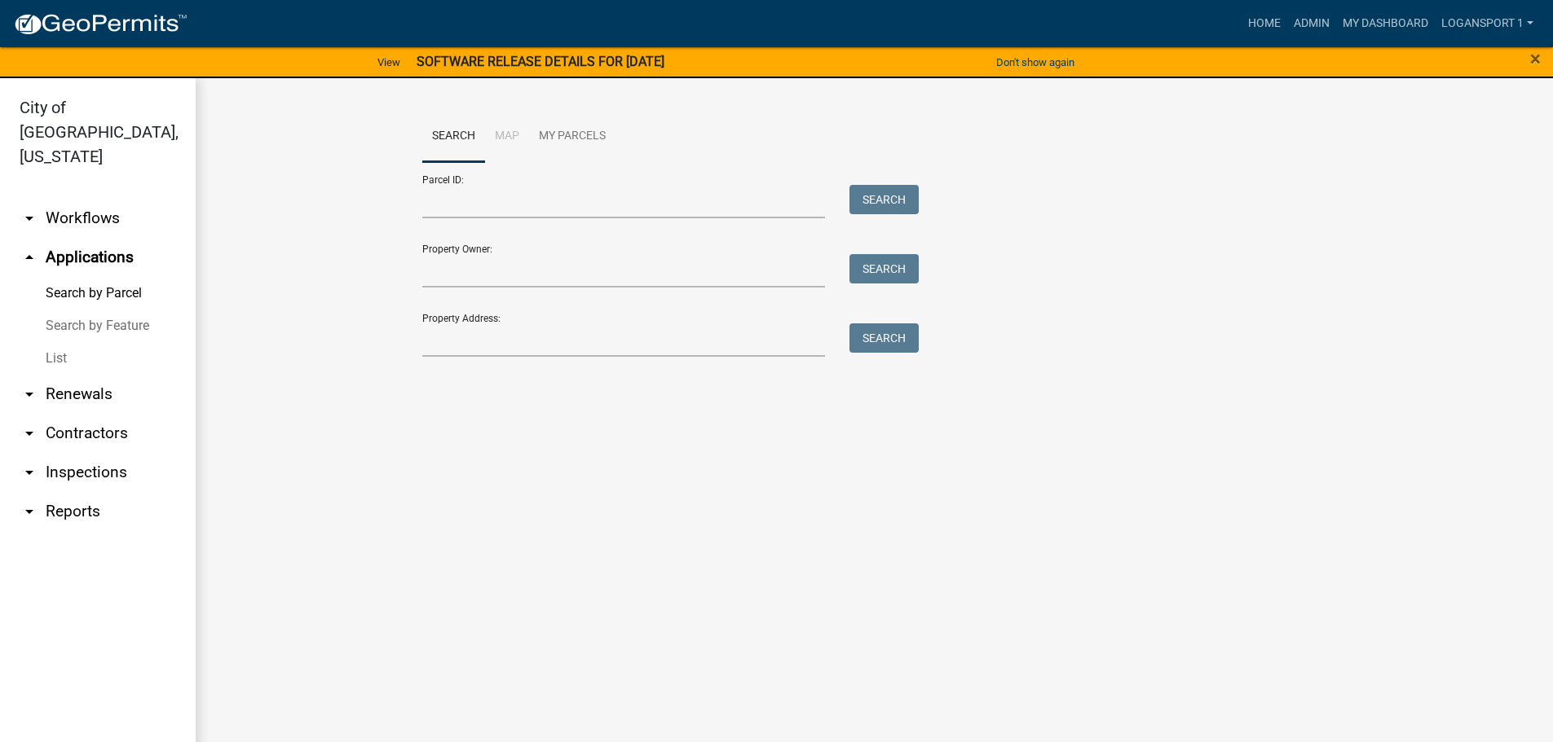
click at [59, 342] on link "List" at bounding box center [98, 358] width 196 height 33
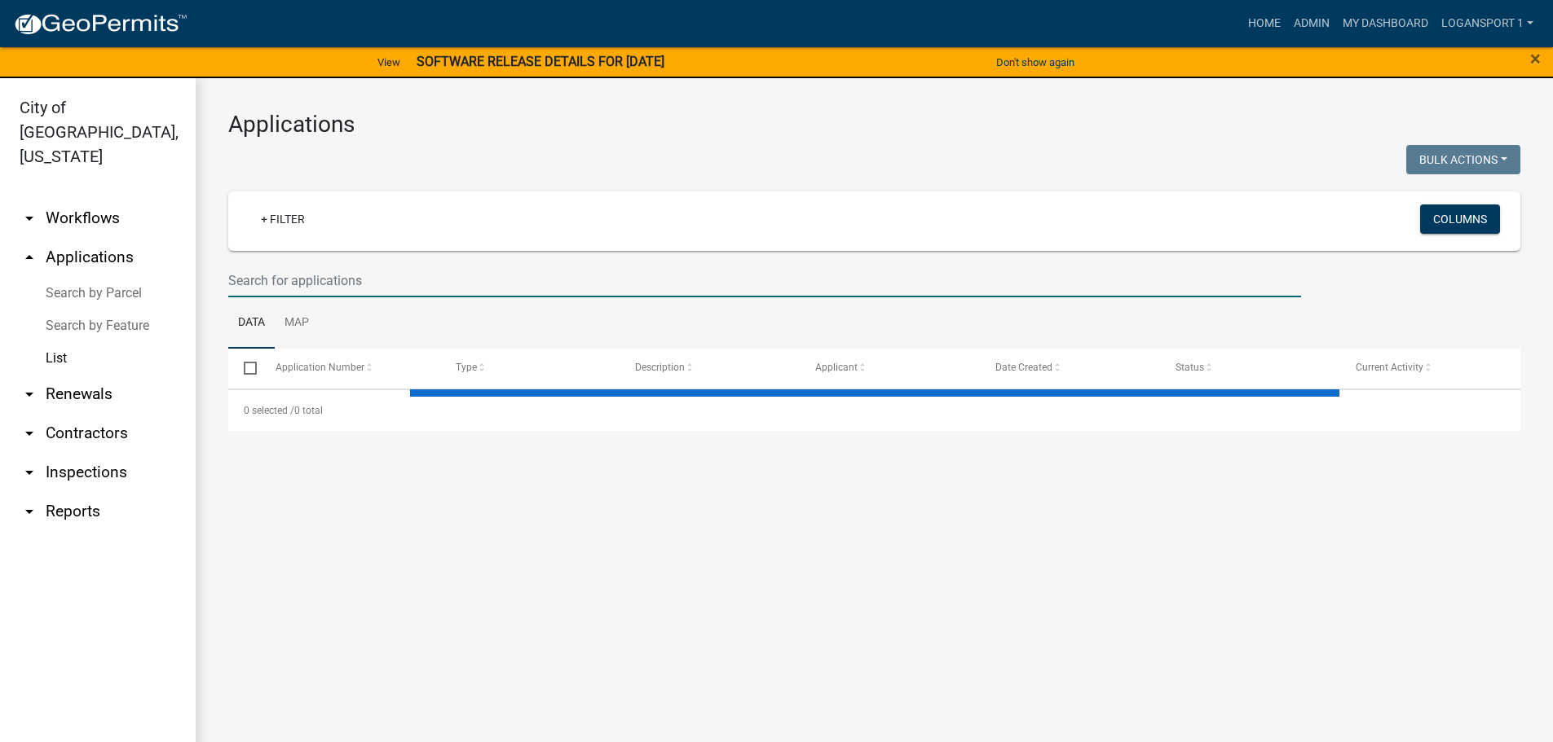
click at [357, 276] on input "text" at bounding box center [764, 280] width 1073 height 33
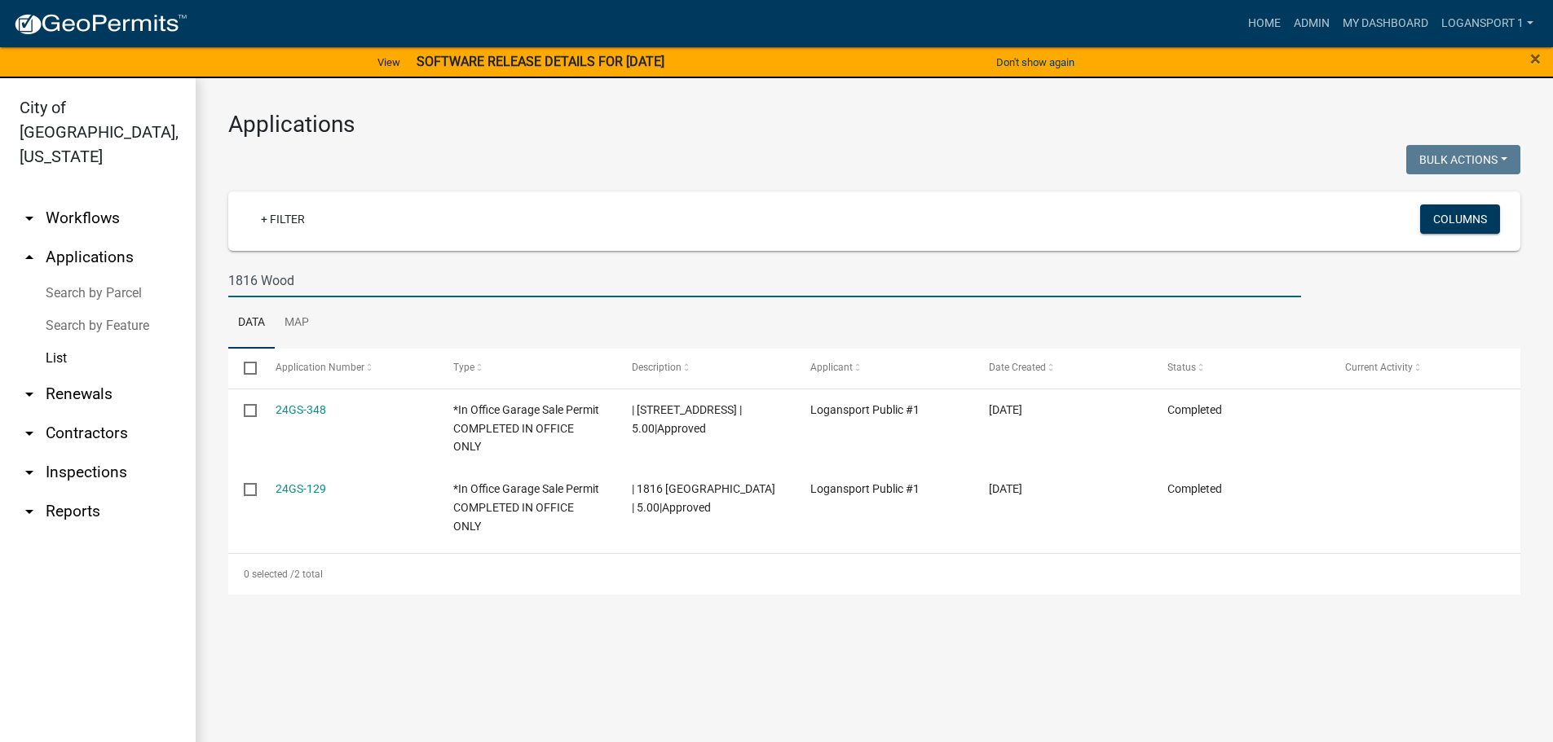
type input "1816 Wood"
